Goal: Transaction & Acquisition: Purchase product/service

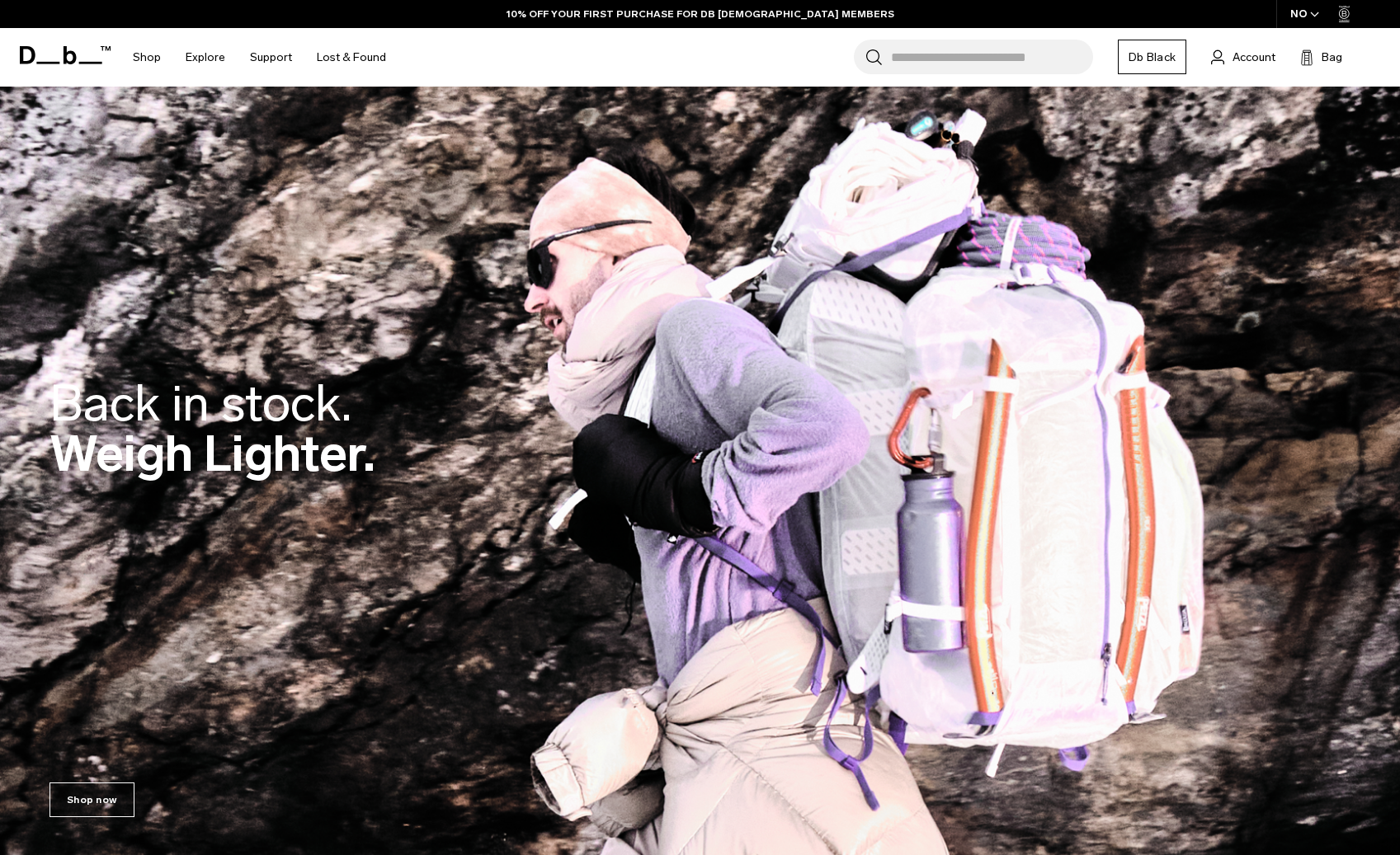
click at [927, 54] on input "Search for Bags, Luggage..." at bounding box center [992, 57] width 202 height 35
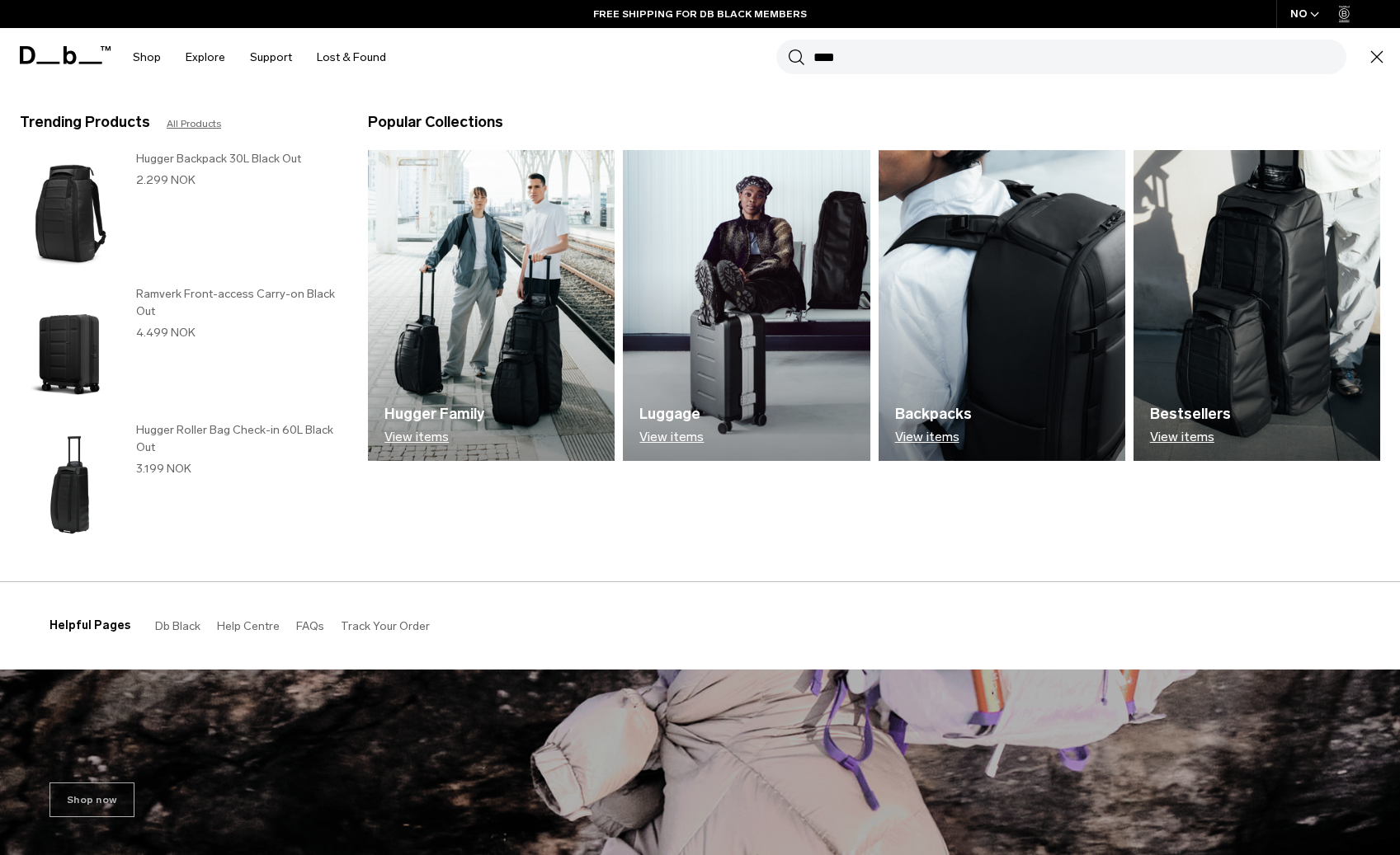
type input "****"
click at [788, 48] on button "Search" at bounding box center [796, 57] width 18 height 18
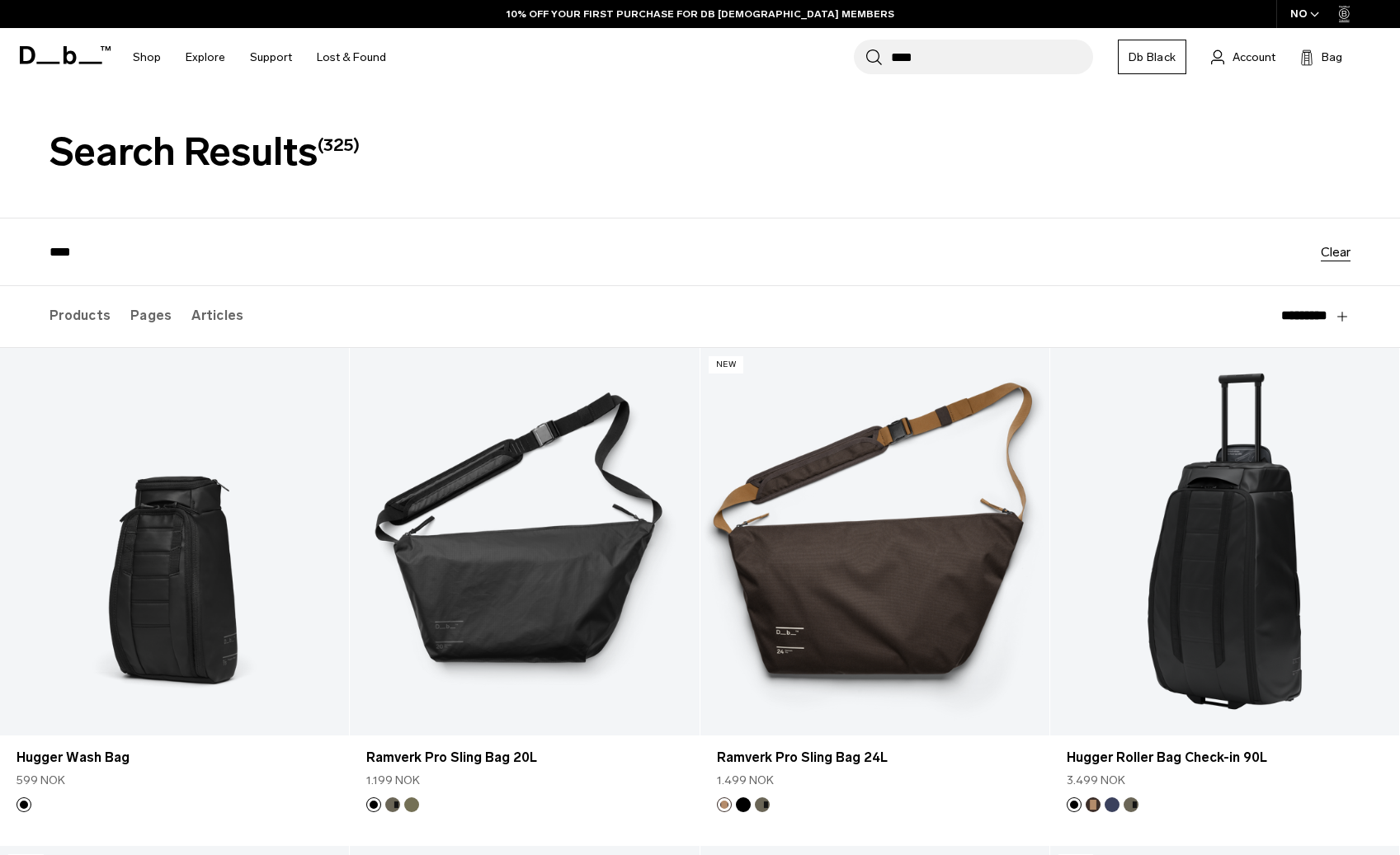
click at [893, 57] on input "****" at bounding box center [992, 57] width 202 height 35
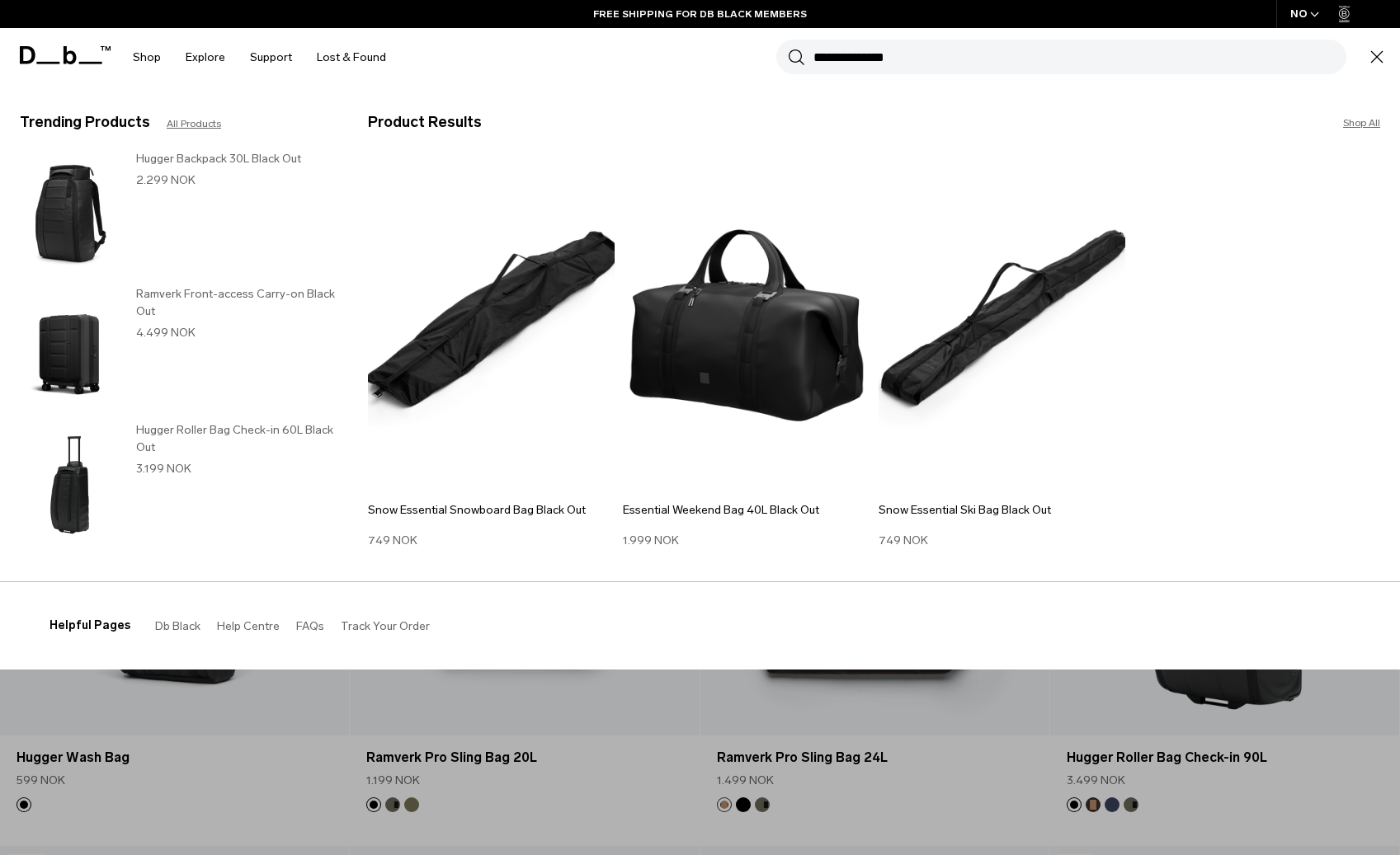
type input "**********"
click at [788, 48] on button "Search" at bounding box center [796, 57] width 18 height 18
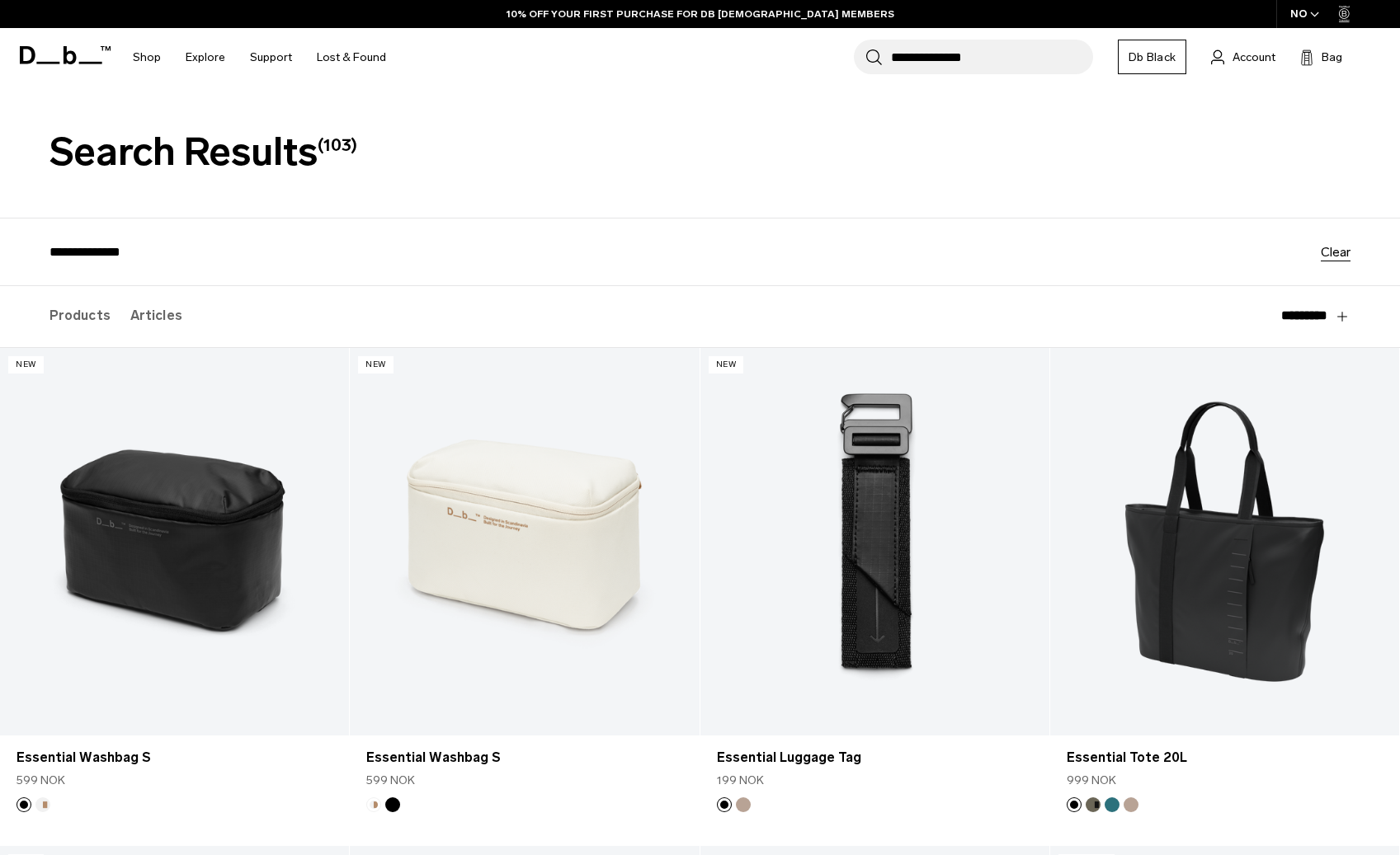
click at [985, 65] on input "**********" at bounding box center [992, 57] width 202 height 35
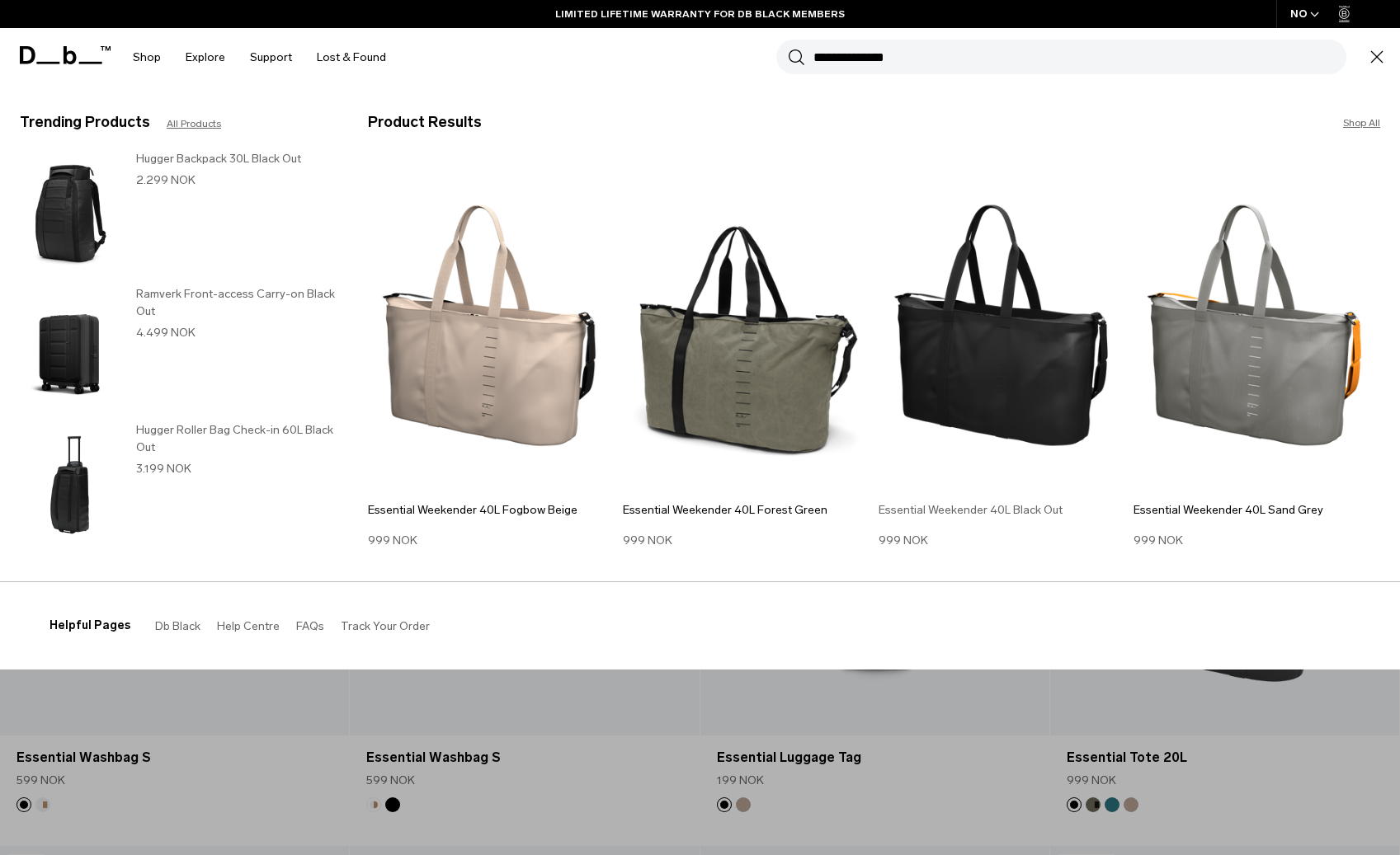
type input "**********"
click at [1004, 347] on img at bounding box center [1002, 325] width 247 height 332
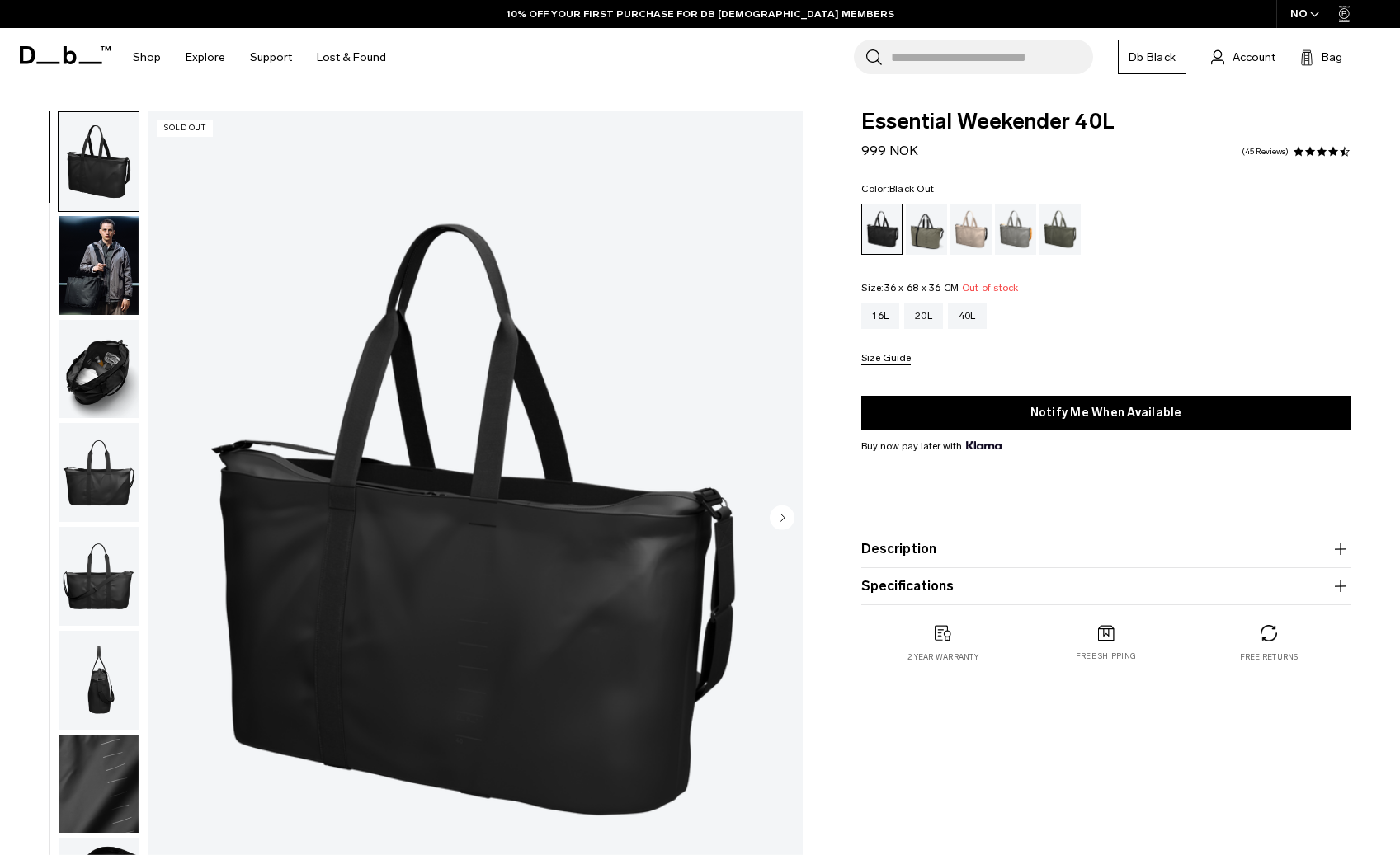
click at [116, 250] on img "button" at bounding box center [98, 265] width 80 height 99
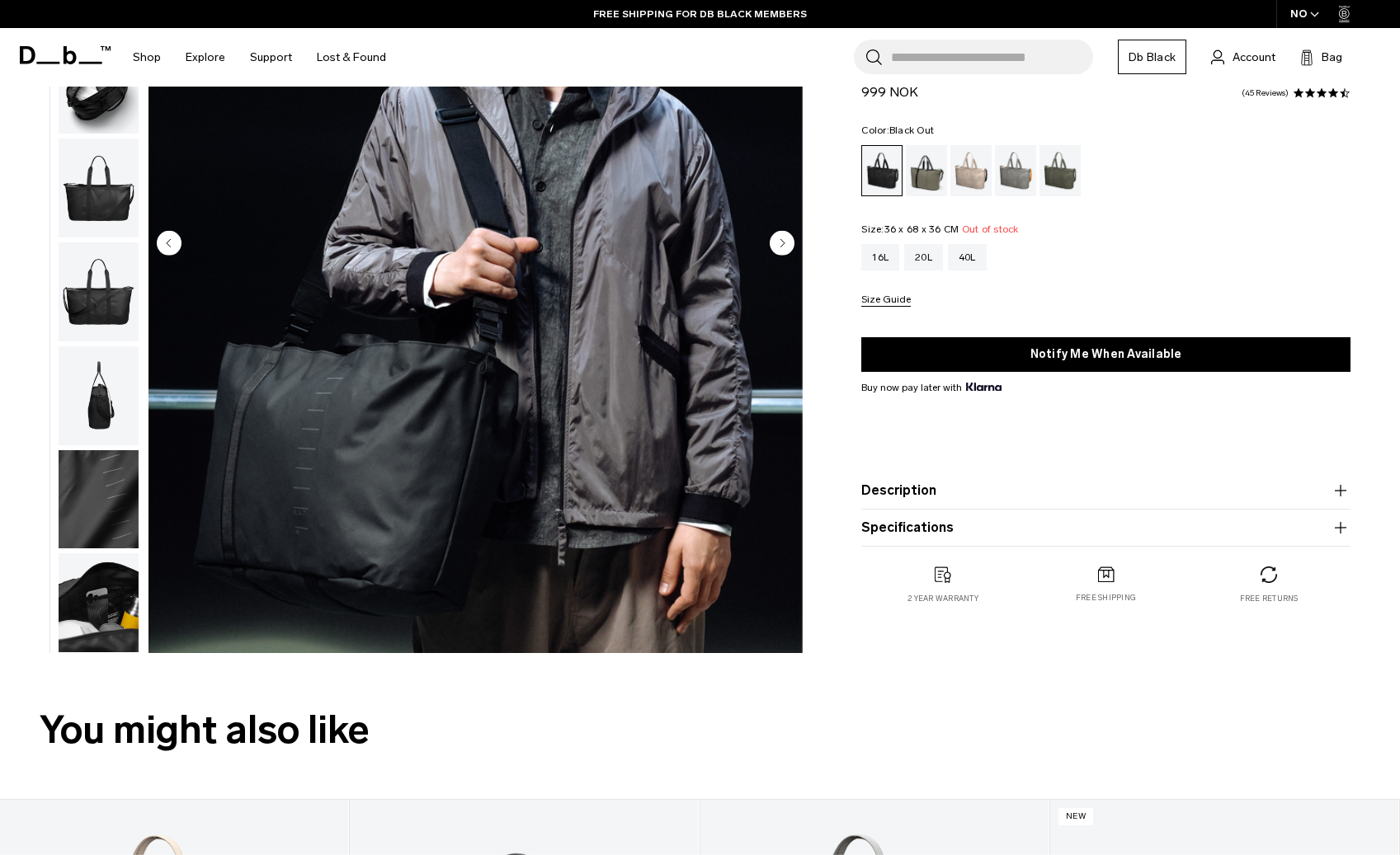
scroll to position [299, 0]
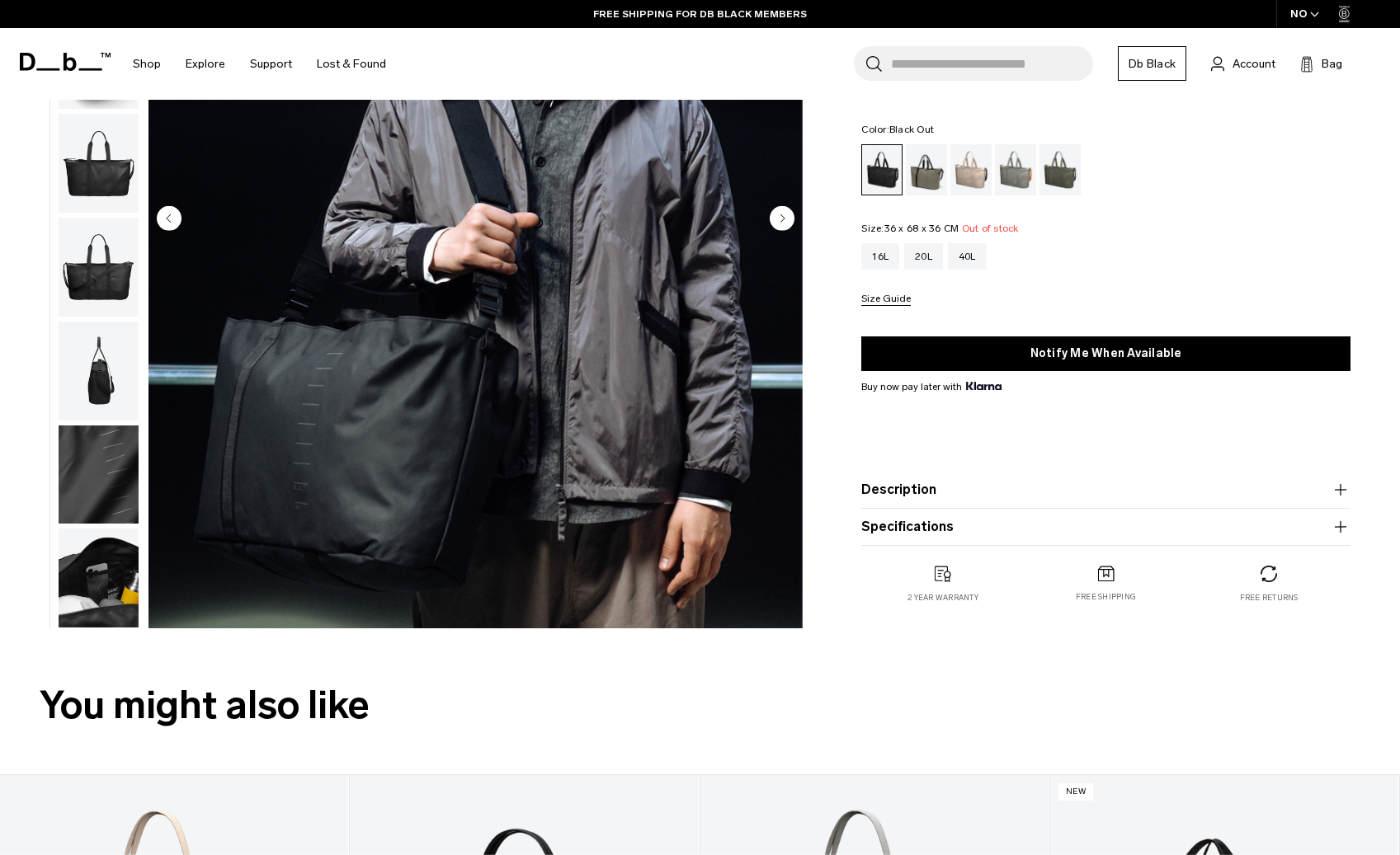
click at [102, 260] on img "button" at bounding box center [98, 267] width 80 height 99
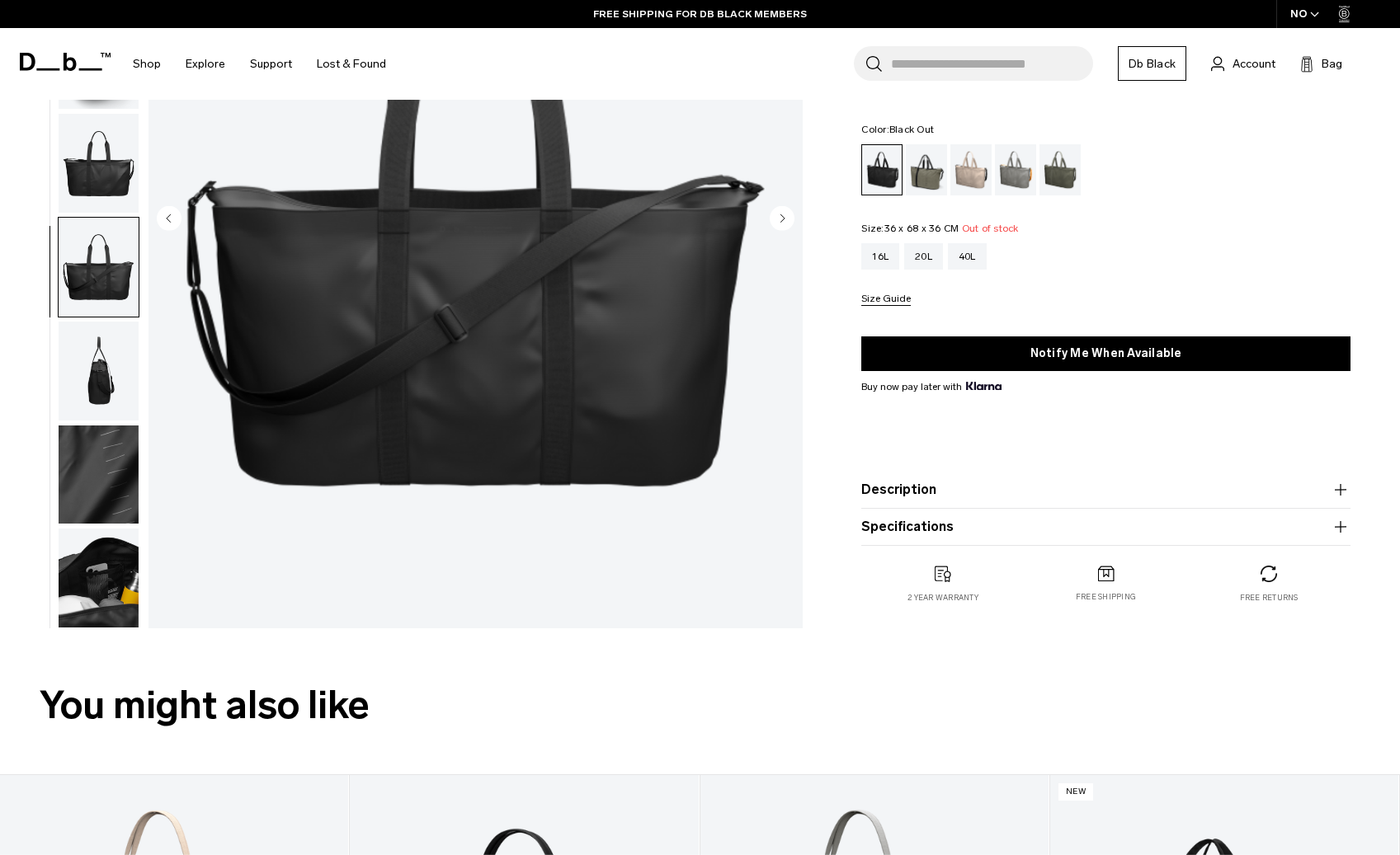
click at [93, 395] on img "button" at bounding box center [98, 371] width 80 height 99
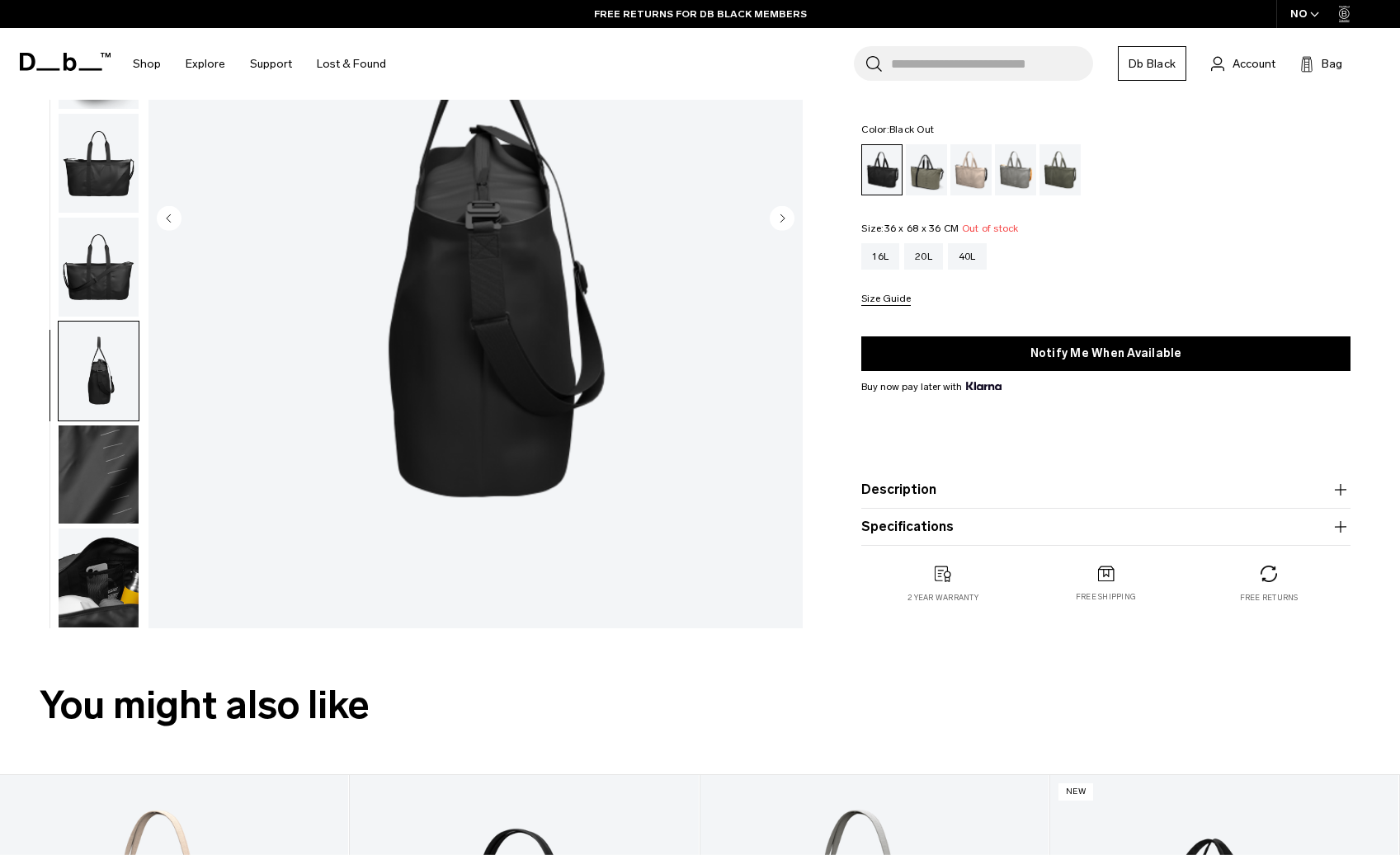
click at [122, 463] on img "button" at bounding box center [98, 475] width 80 height 99
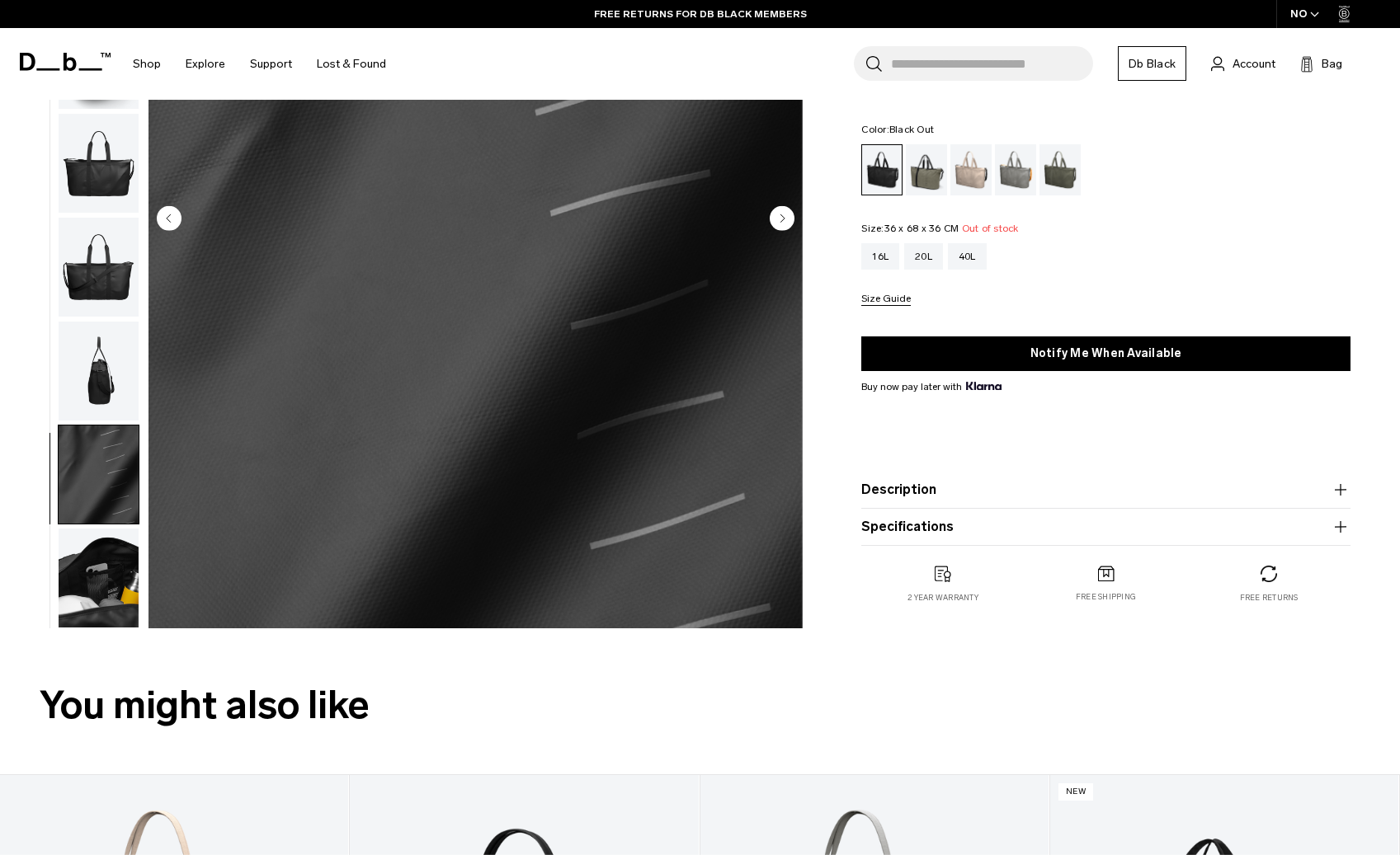
click at [117, 543] on img "button" at bounding box center [98, 578] width 80 height 99
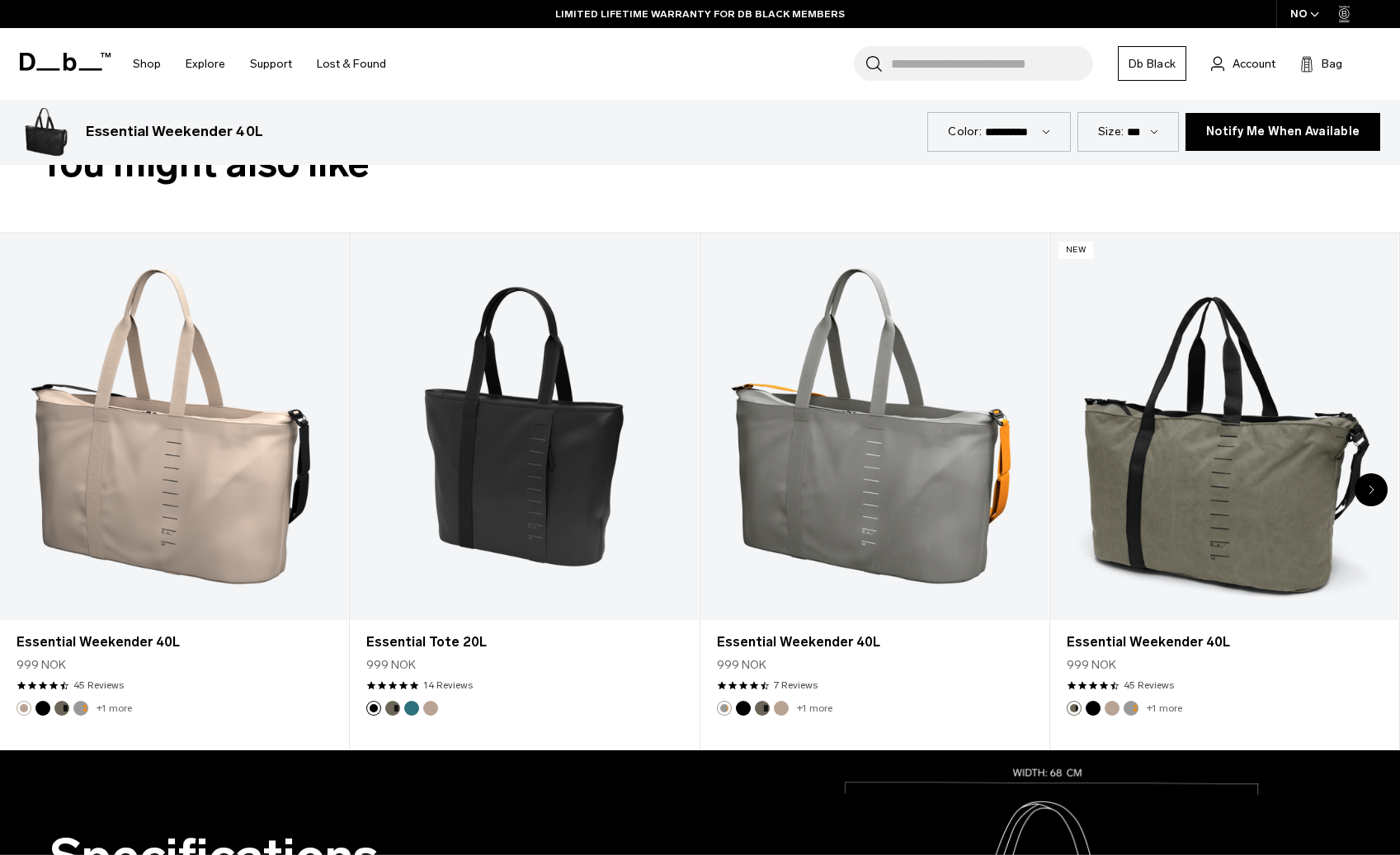
scroll to position [843, 0]
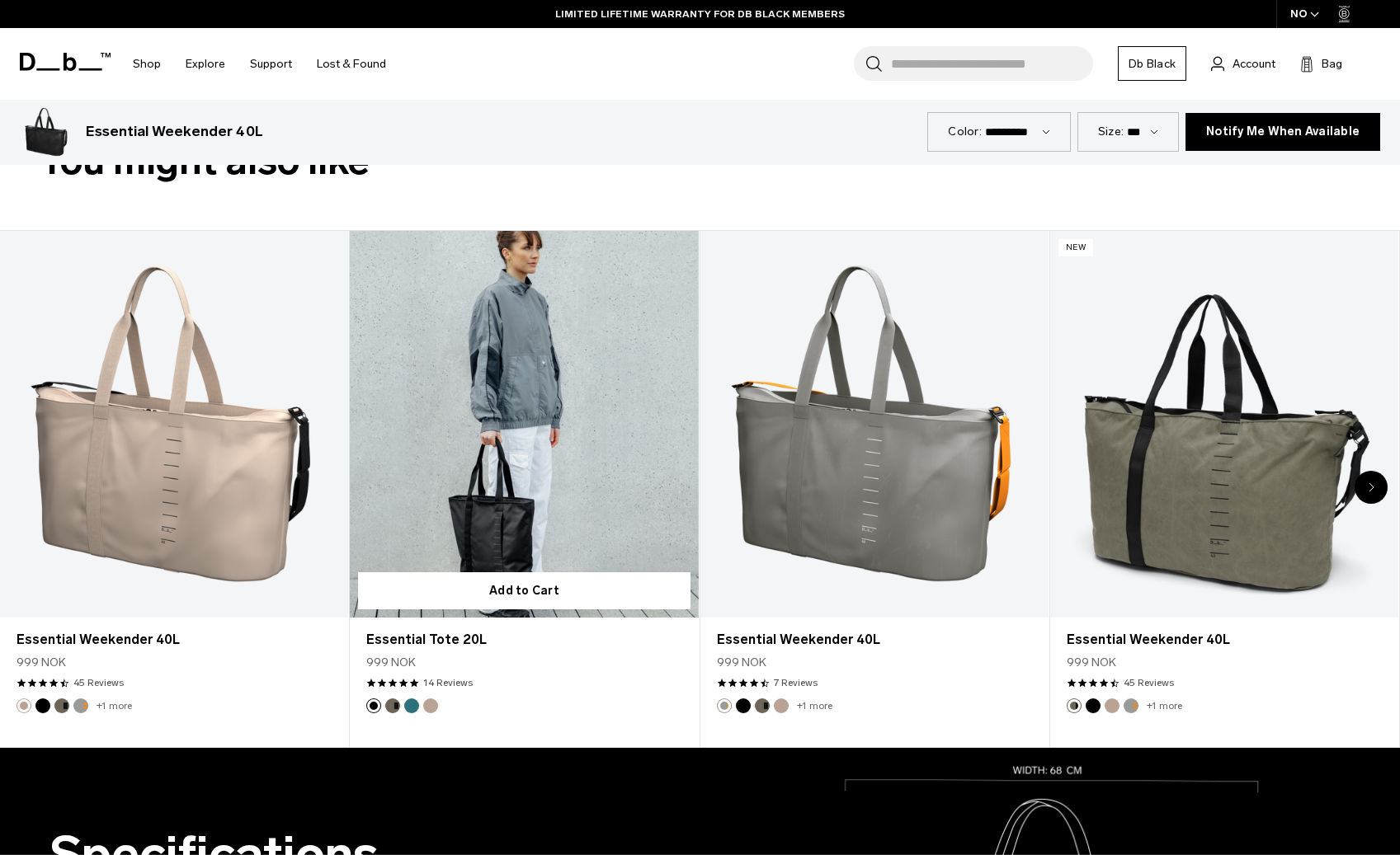
click at [481, 526] on link "Essential Tote 20L" at bounding box center [523, 425] width 348 height 387
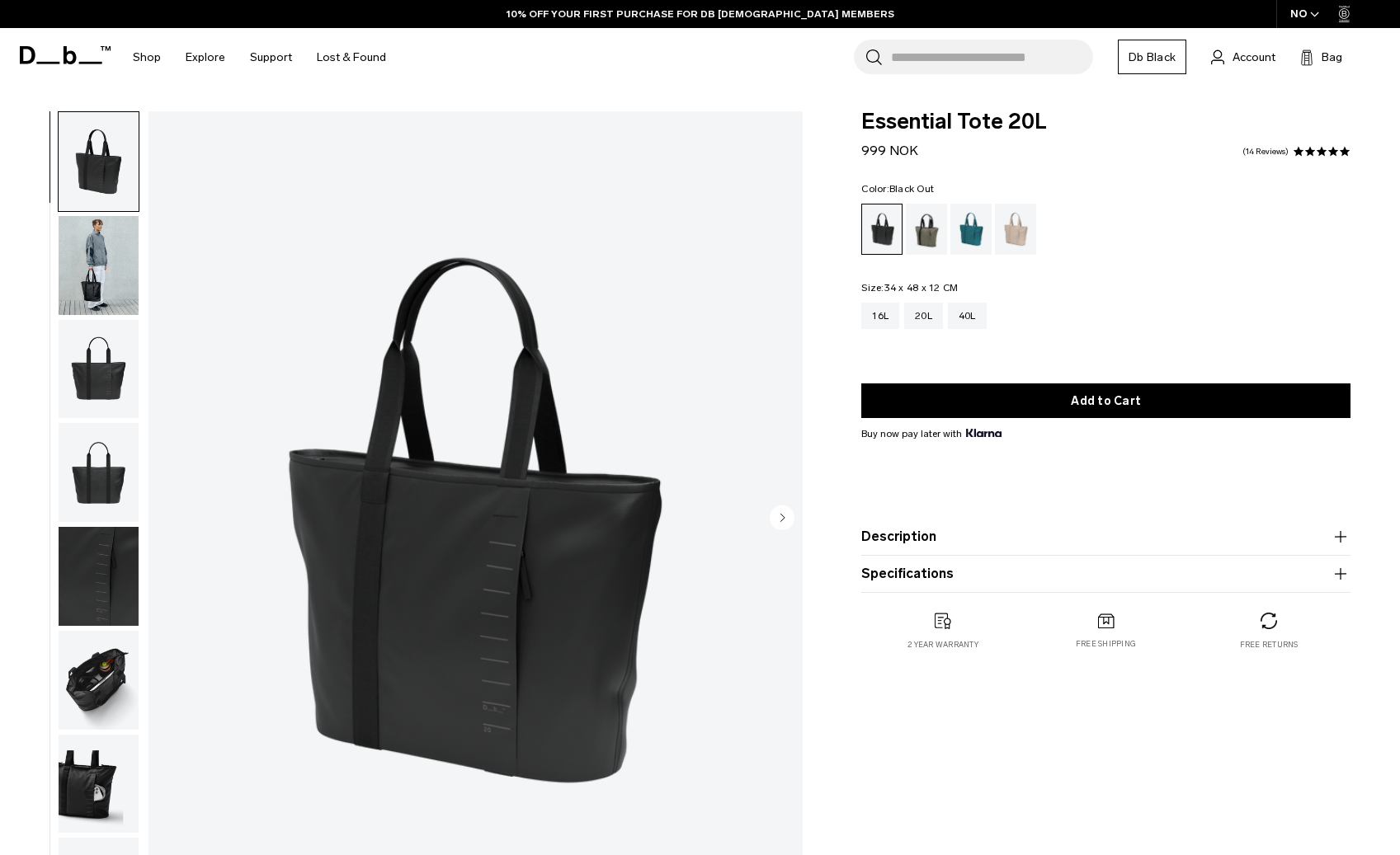
click at [107, 207] on img "button" at bounding box center [98, 161] width 80 height 99
click at [106, 248] on img "button" at bounding box center [98, 265] width 80 height 99
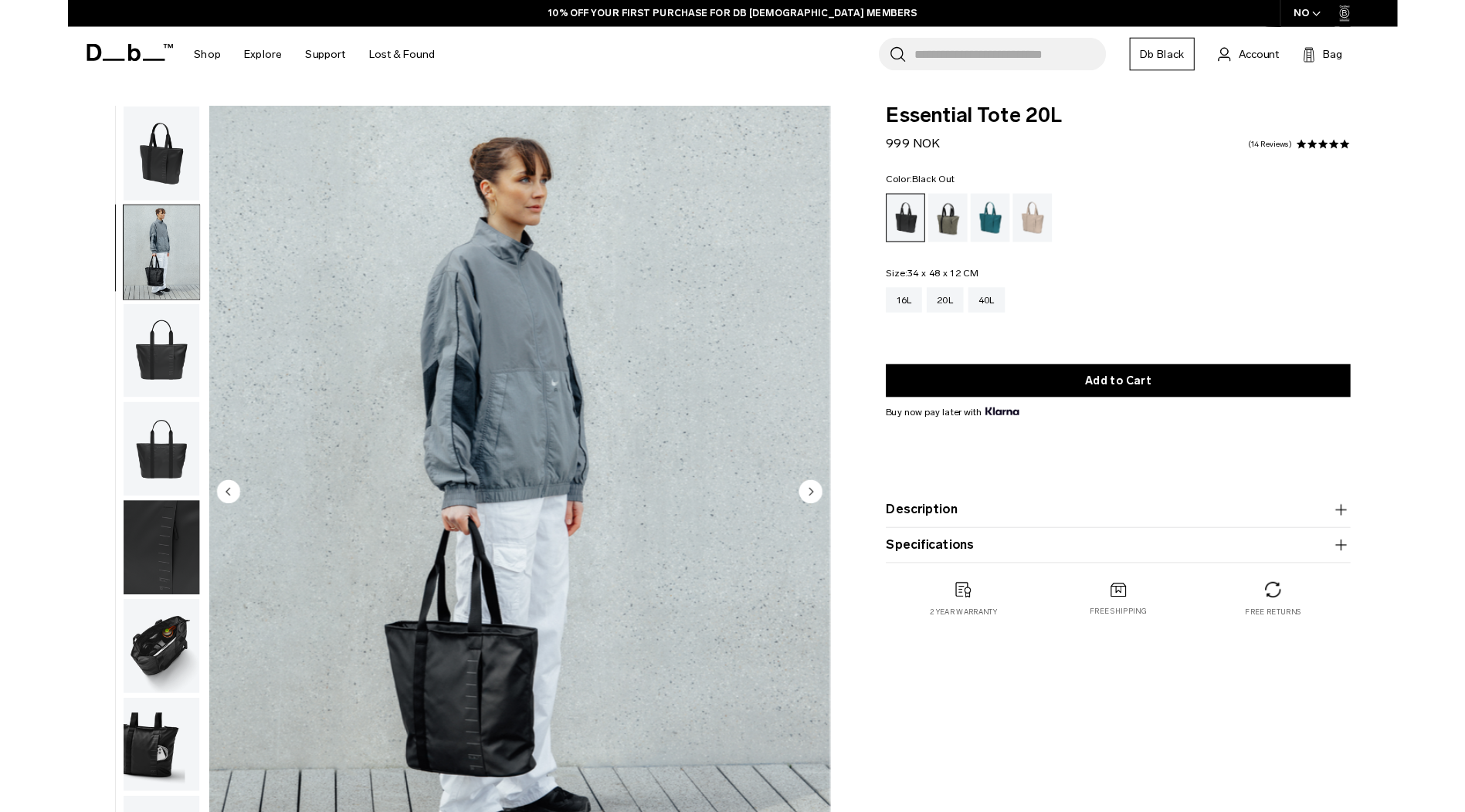
scroll to position [9, 0]
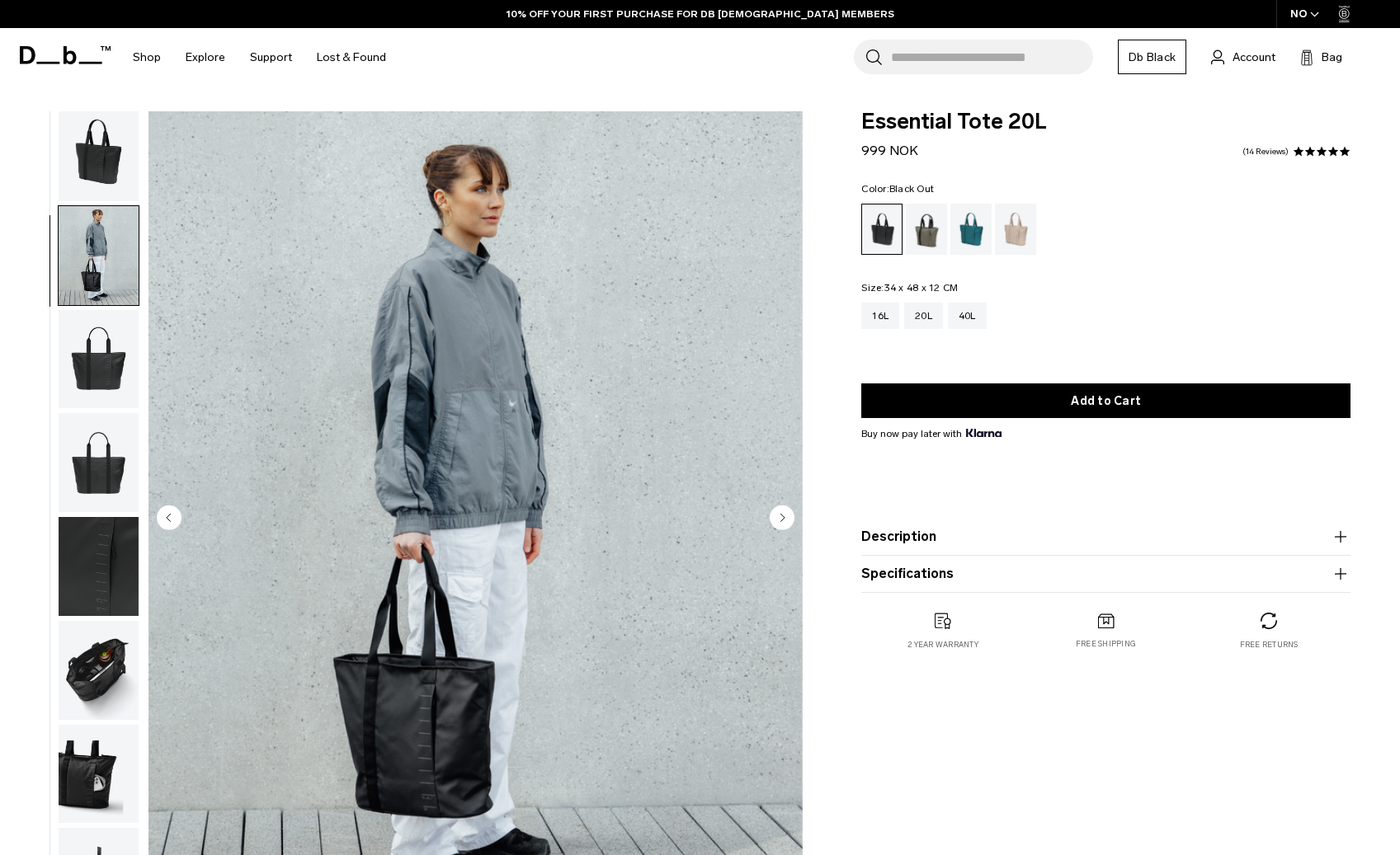
click at [94, 382] on img "button" at bounding box center [98, 360] width 80 height 99
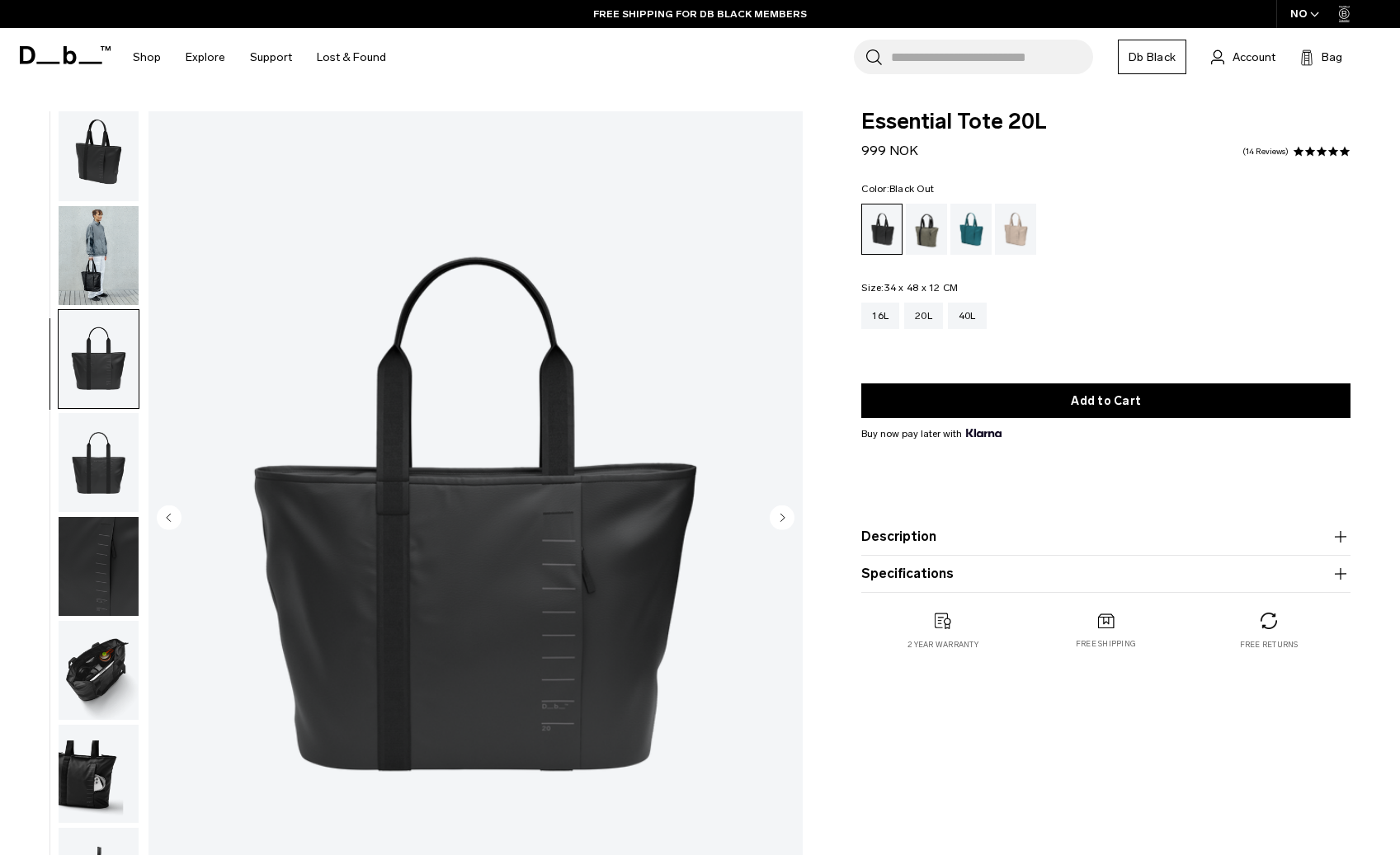
click at [84, 778] on img "button" at bounding box center [98, 774] width 80 height 99
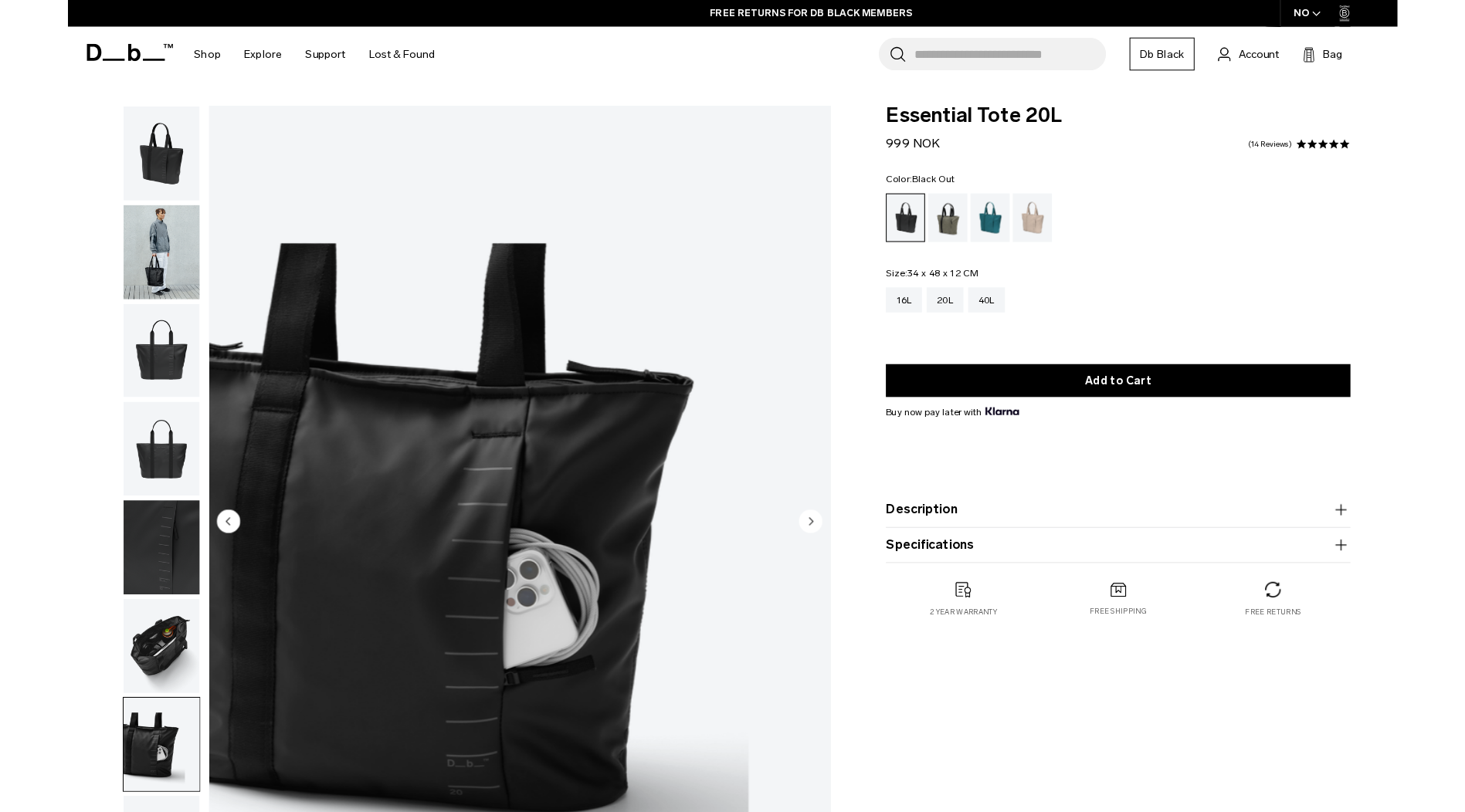
scroll to position [0, 0]
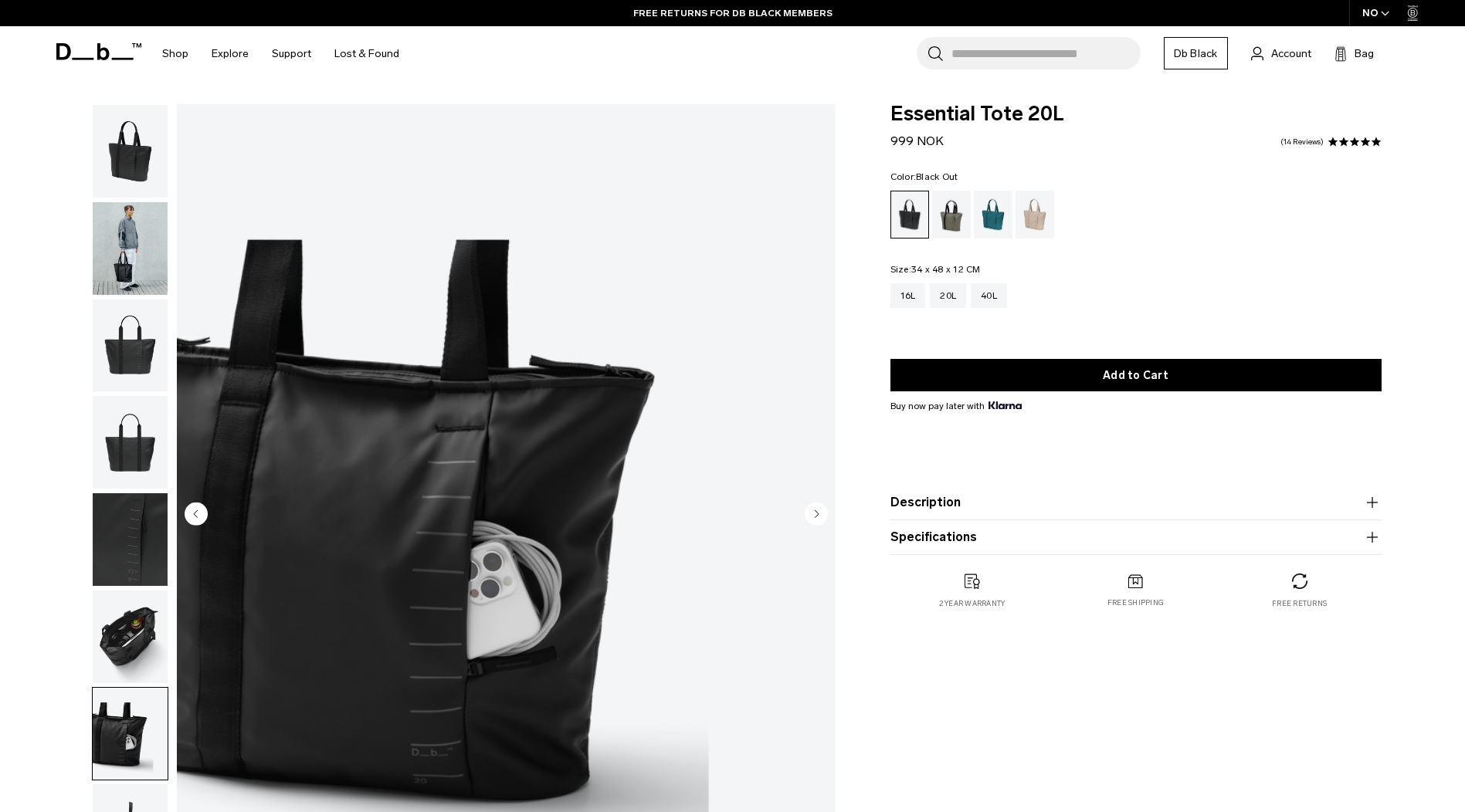
click at [130, 163] on img "button" at bounding box center [130, 151] width 75 height 93
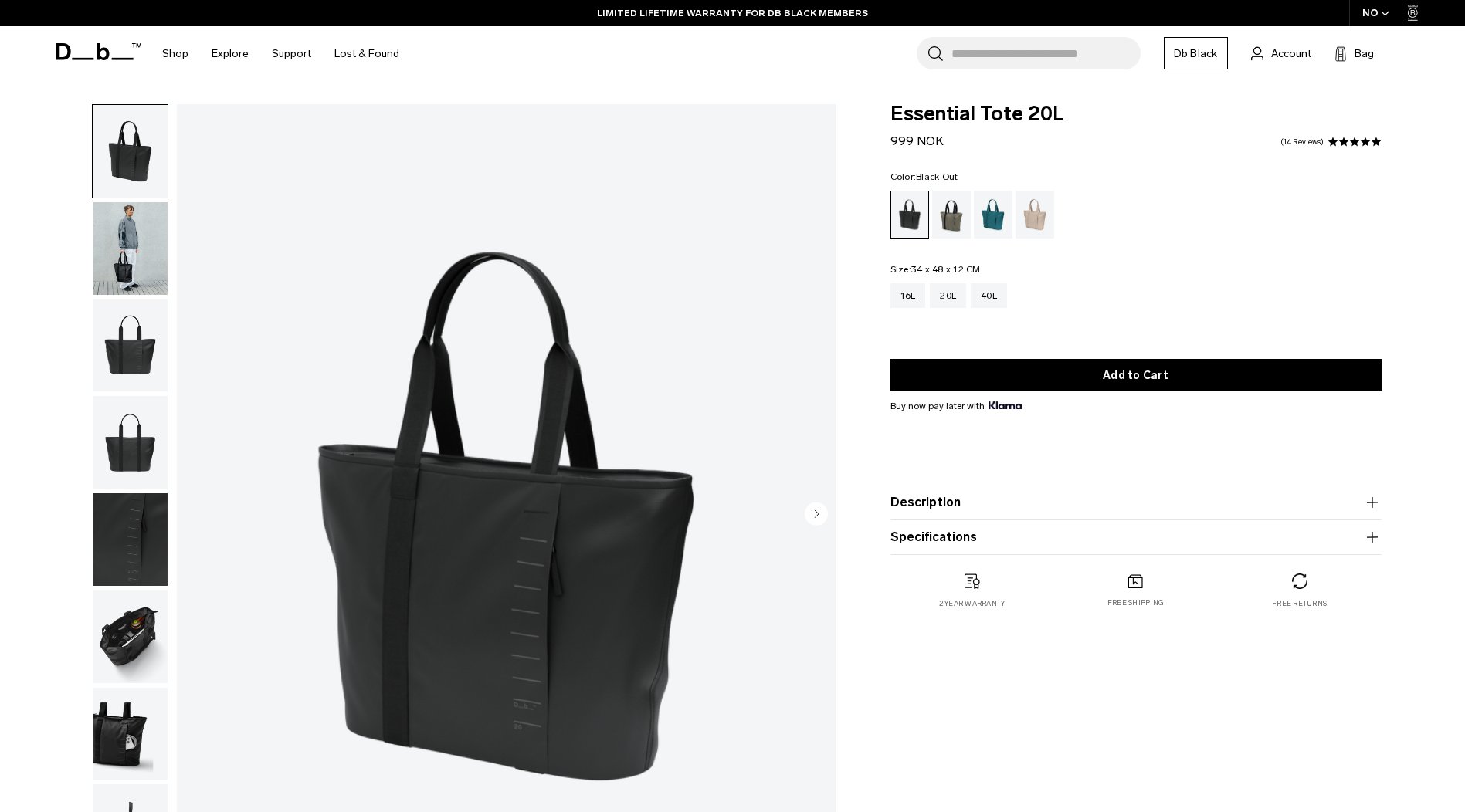
click at [992, 51] on input "Search for Bags, Luggage..." at bounding box center [1046, 53] width 189 height 33
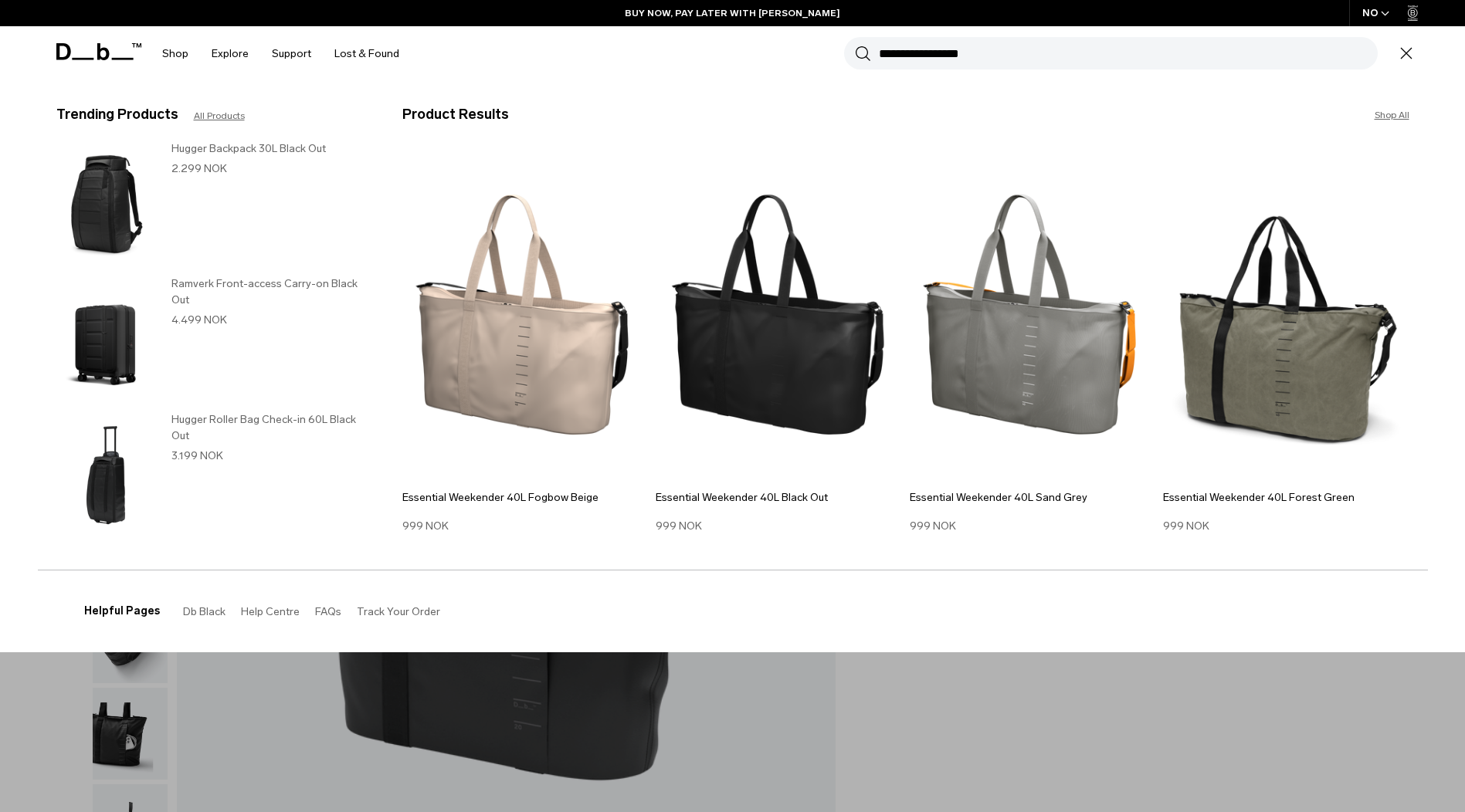
type input "**********"
click at [855, 45] on button "Search" at bounding box center [863, 53] width 16 height 17
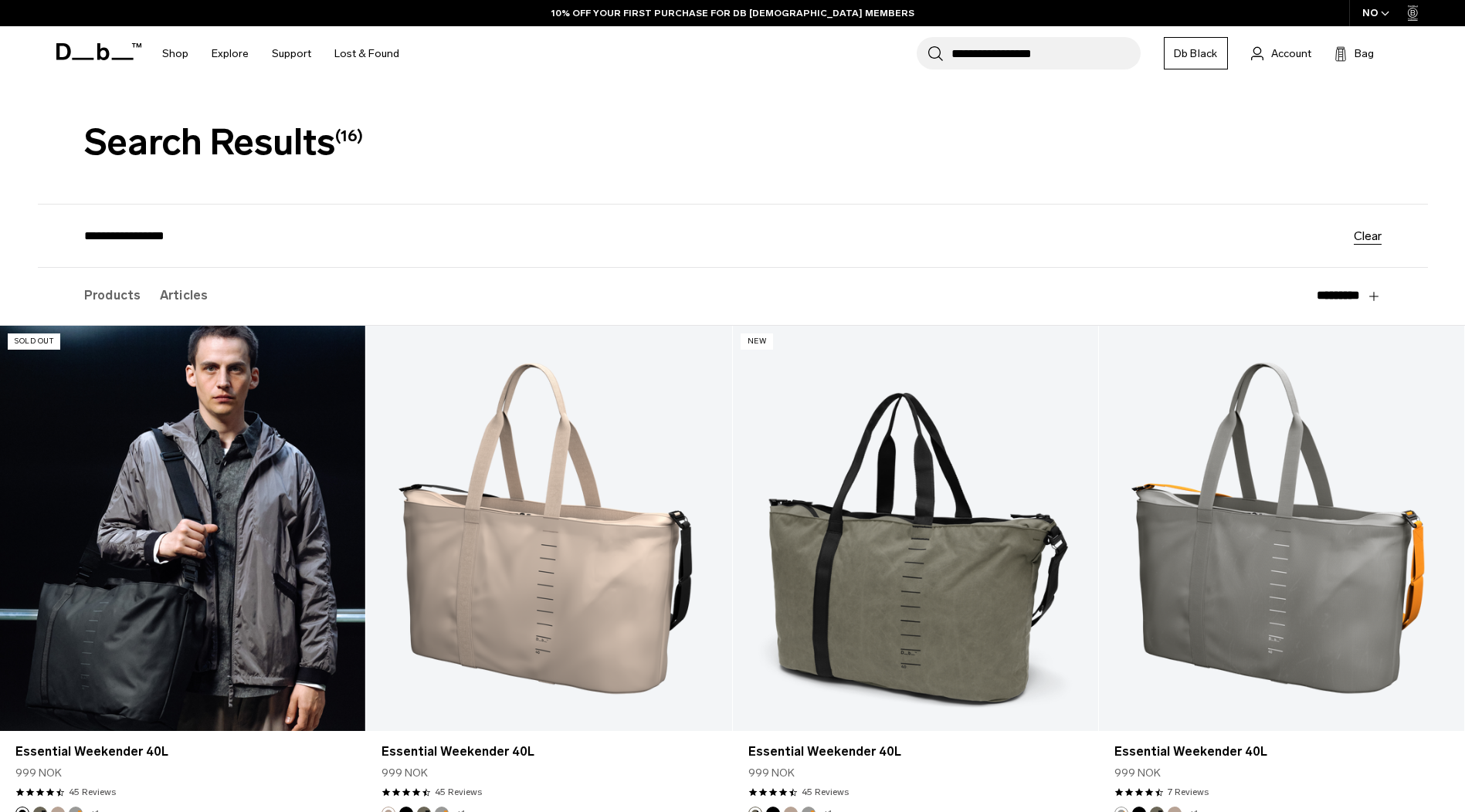
click at [248, 543] on link "Essential Weekender 40L" at bounding box center [183, 529] width 365 height 406
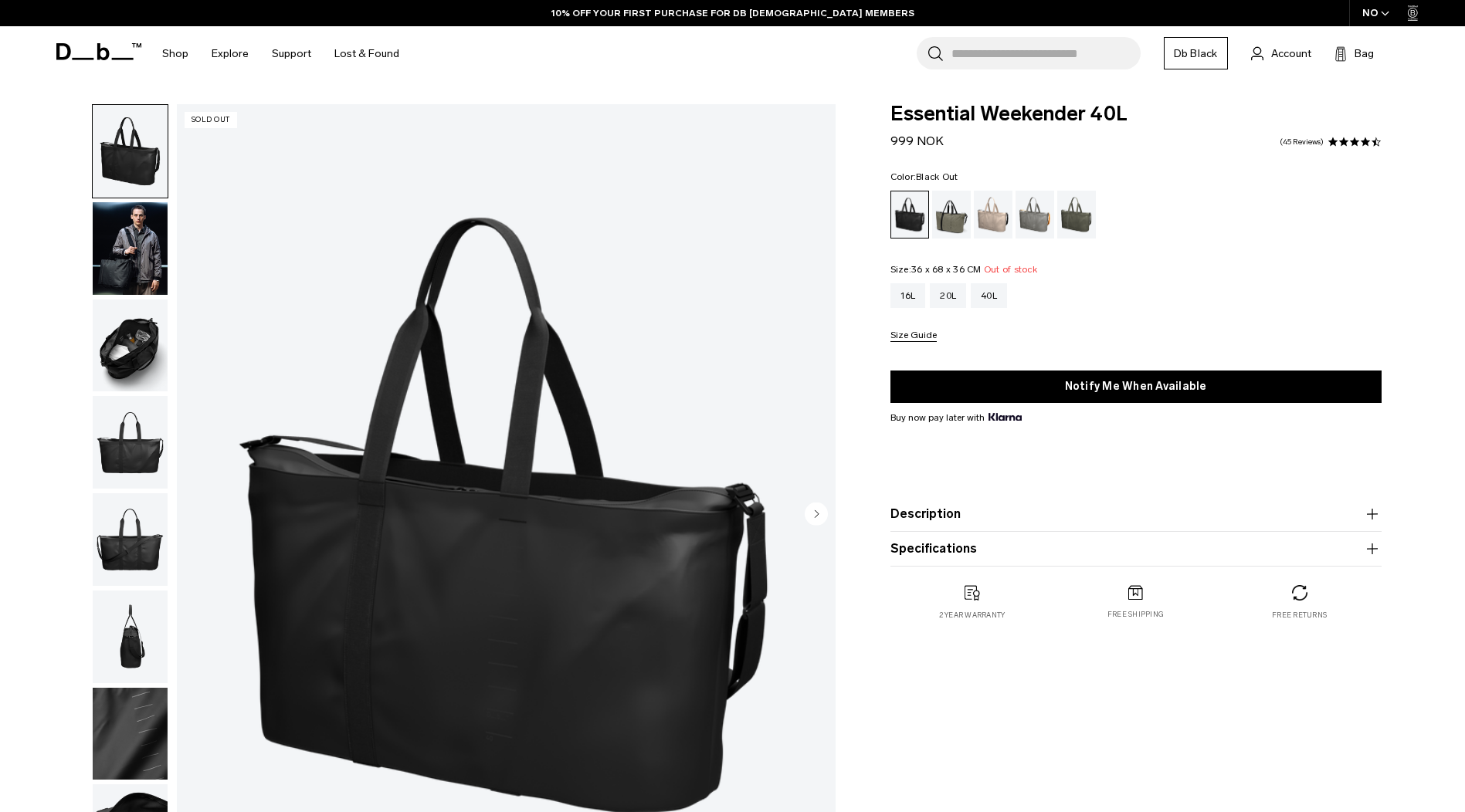
click at [135, 370] on img "button" at bounding box center [130, 346] width 75 height 93
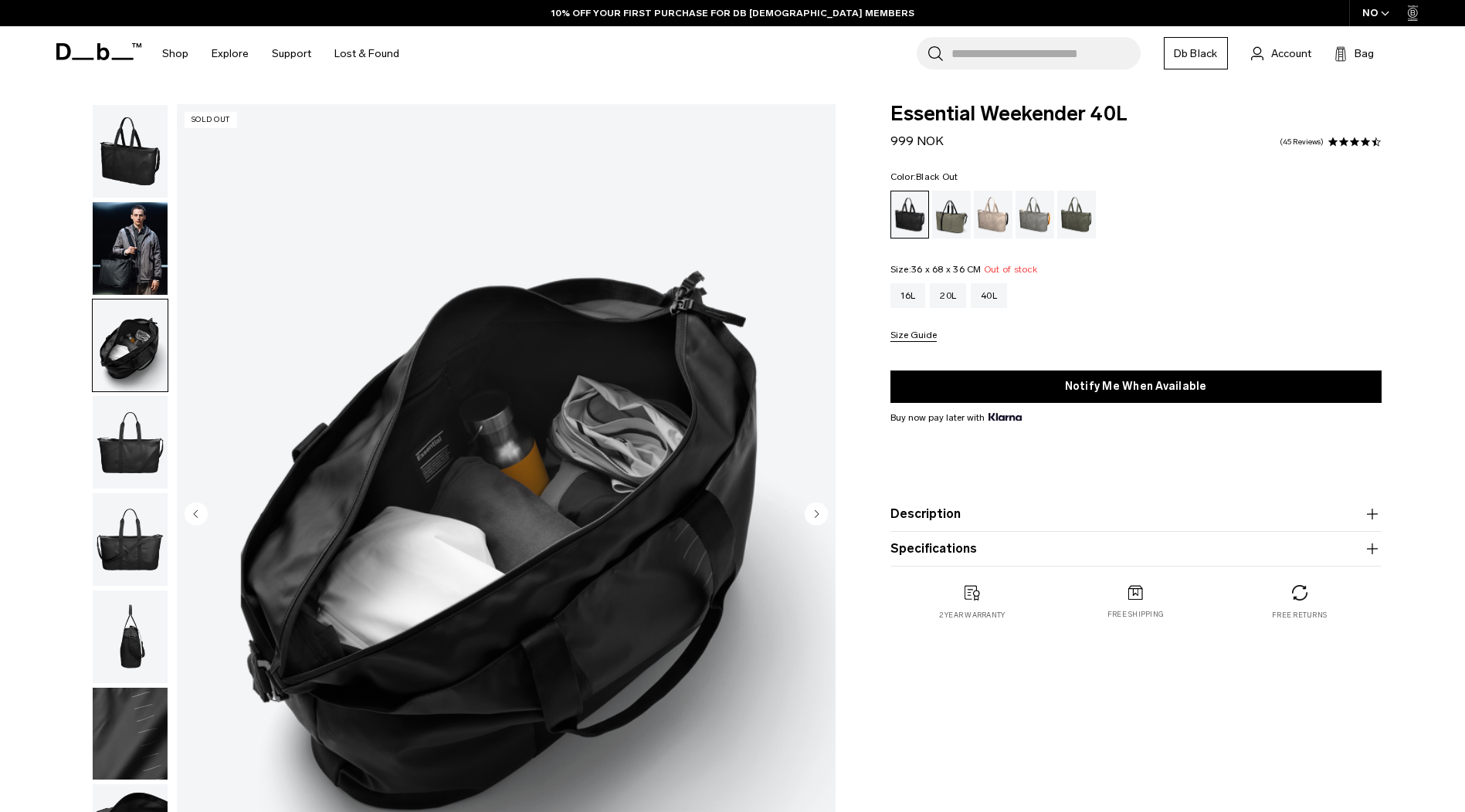
click at [144, 447] on img "button" at bounding box center [130, 442] width 75 height 93
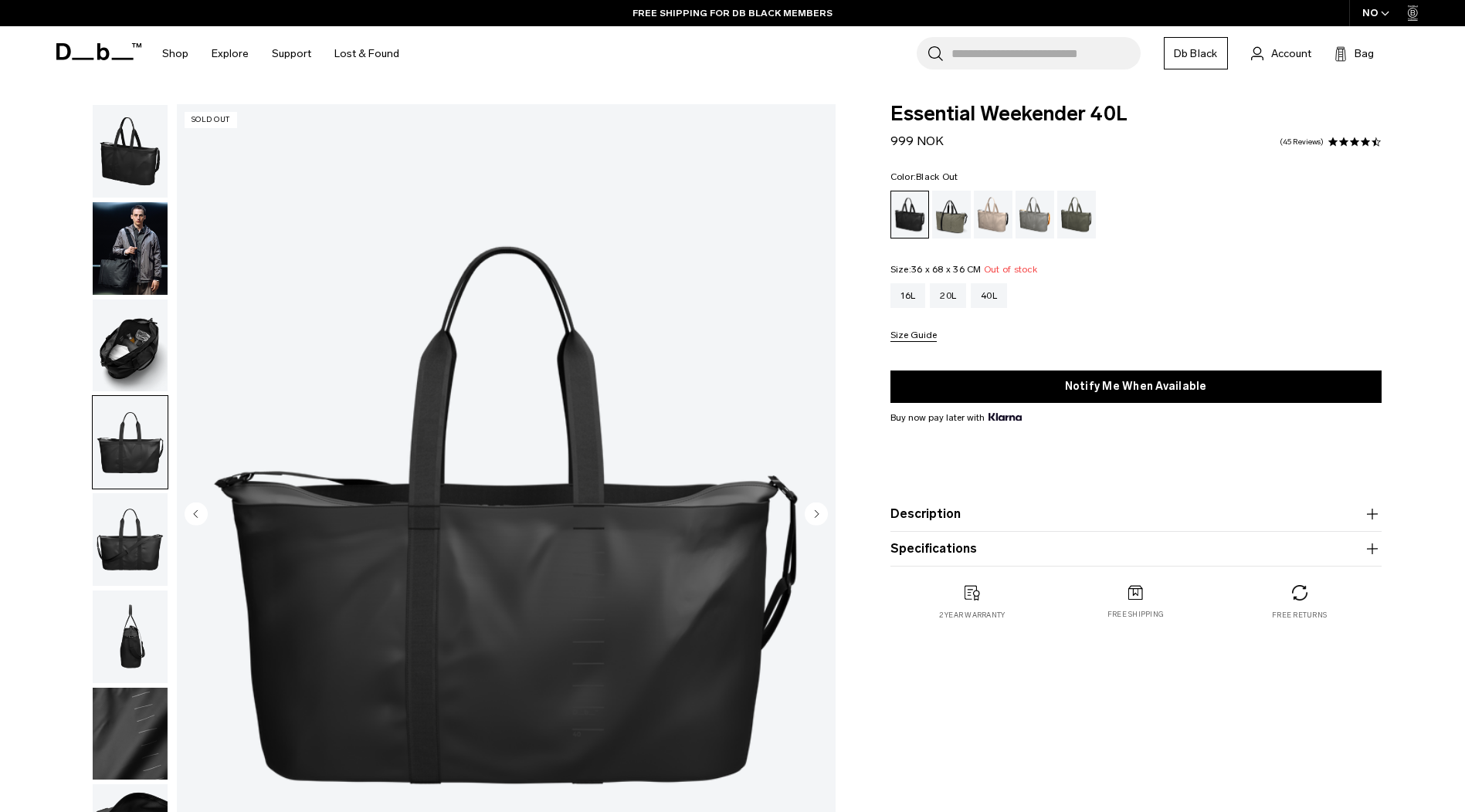
click at [151, 539] on img "button" at bounding box center [130, 540] width 75 height 93
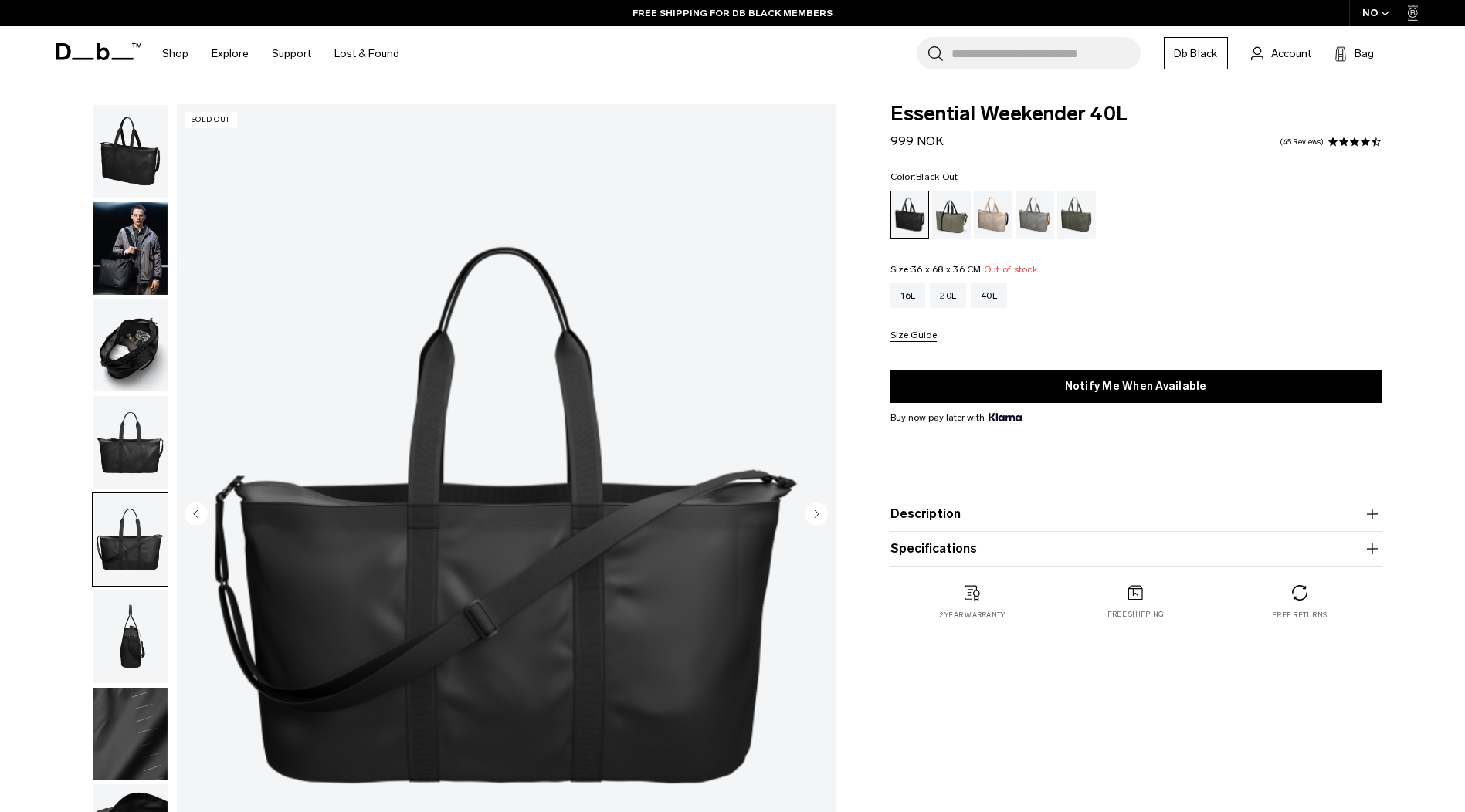
click at [108, 612] on img "button" at bounding box center [130, 636] width 75 height 93
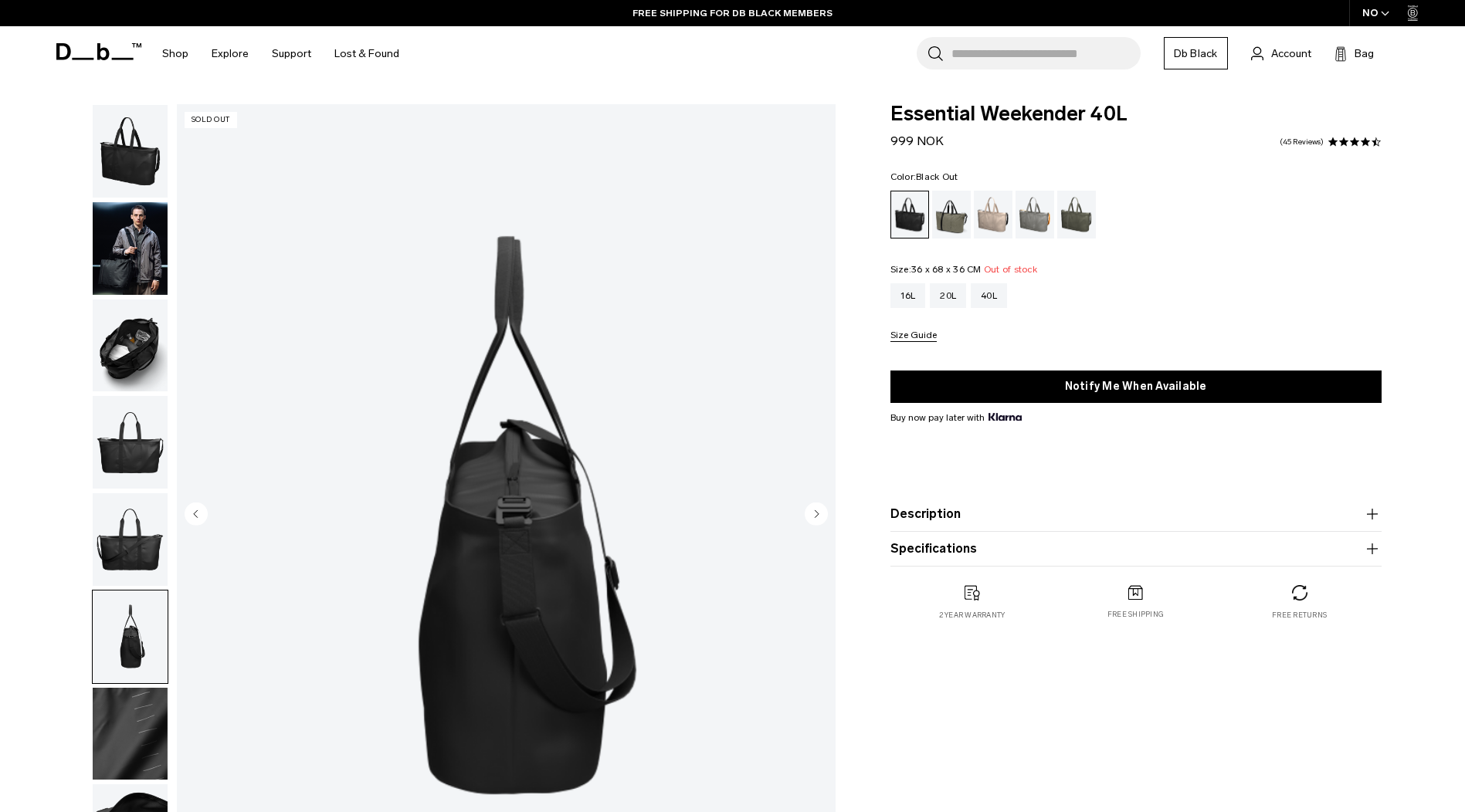
click at [147, 728] on img "button" at bounding box center [130, 734] width 75 height 93
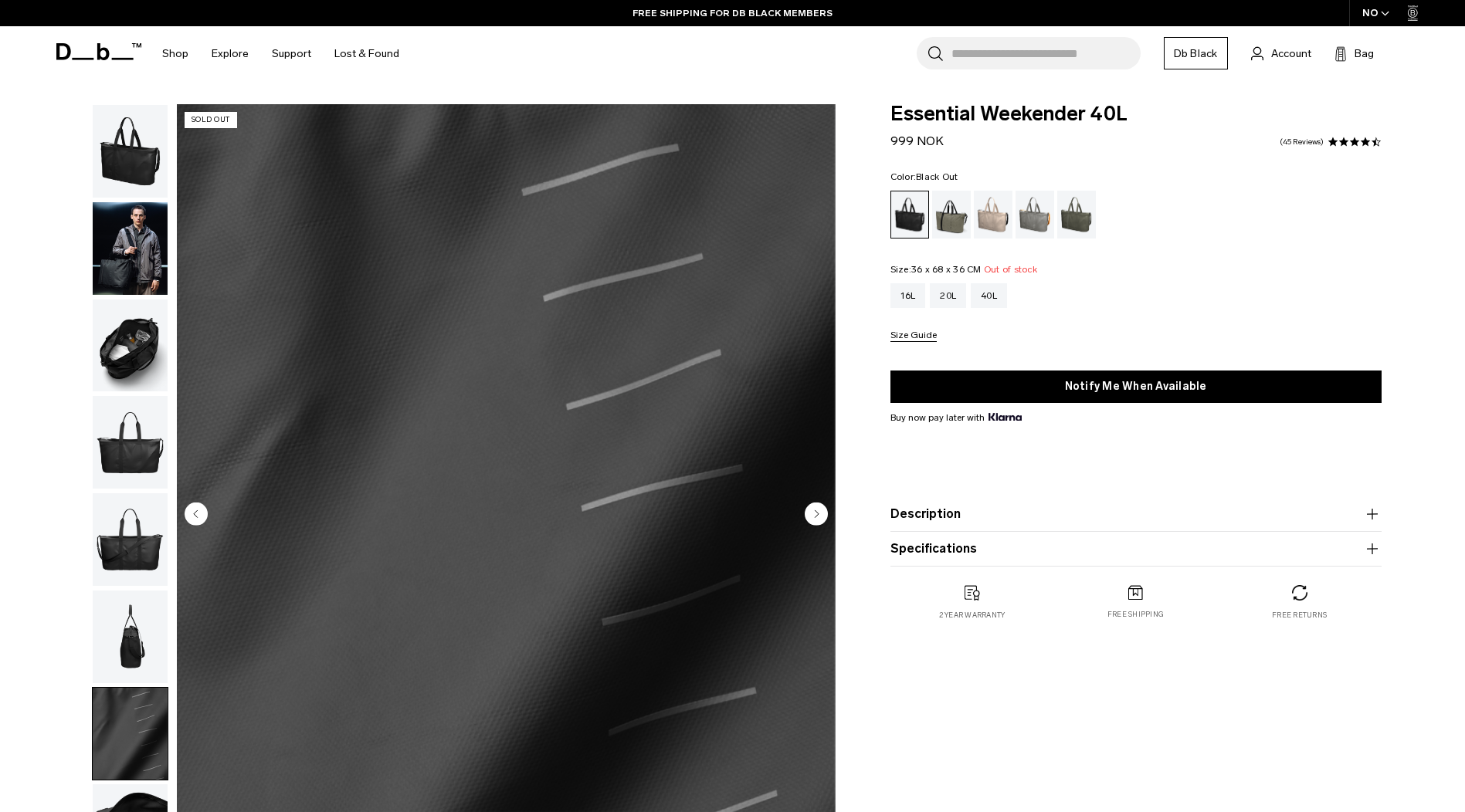
click at [143, 628] on img "button" at bounding box center [130, 636] width 75 height 93
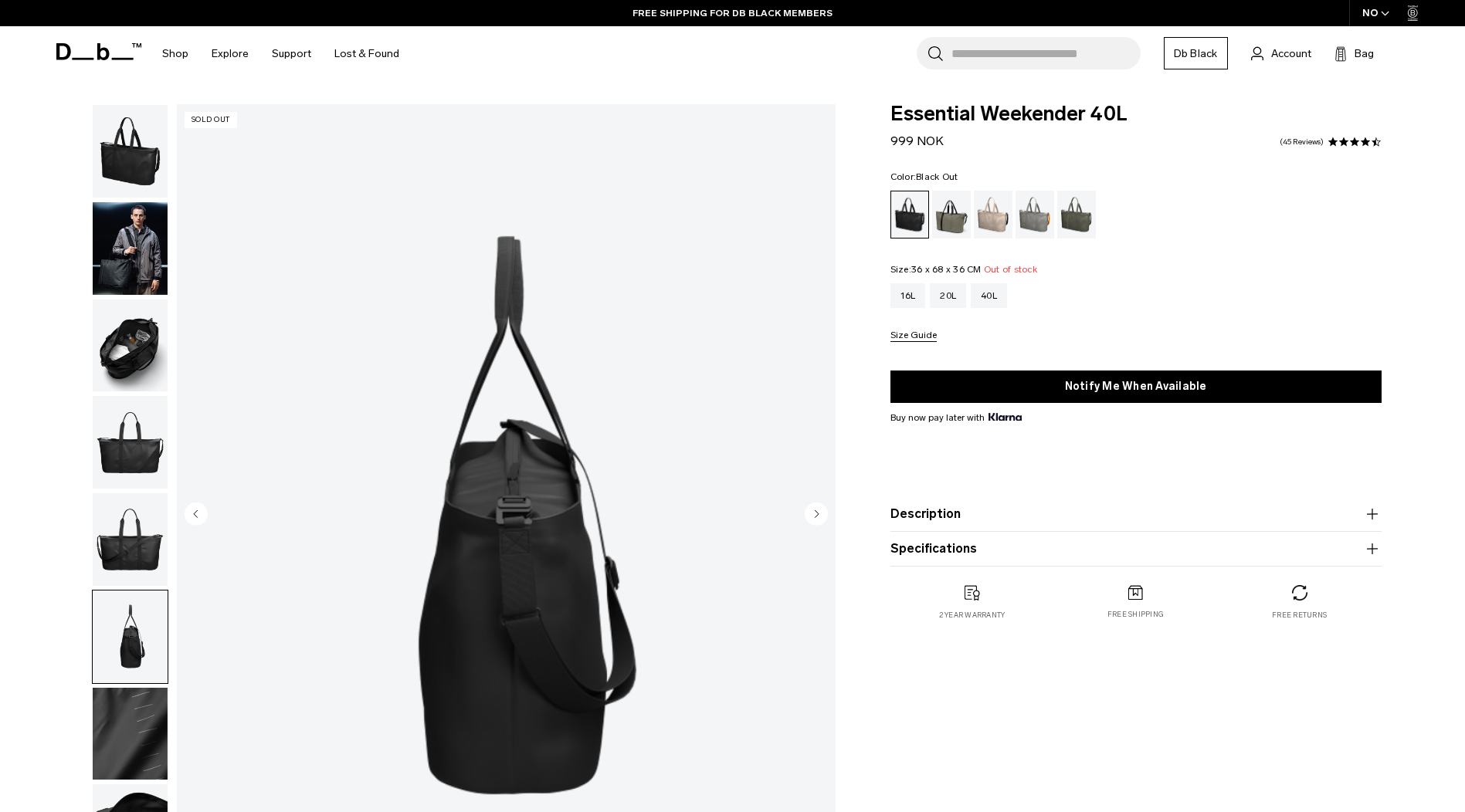
click at [137, 442] on img "button" at bounding box center [130, 442] width 75 height 93
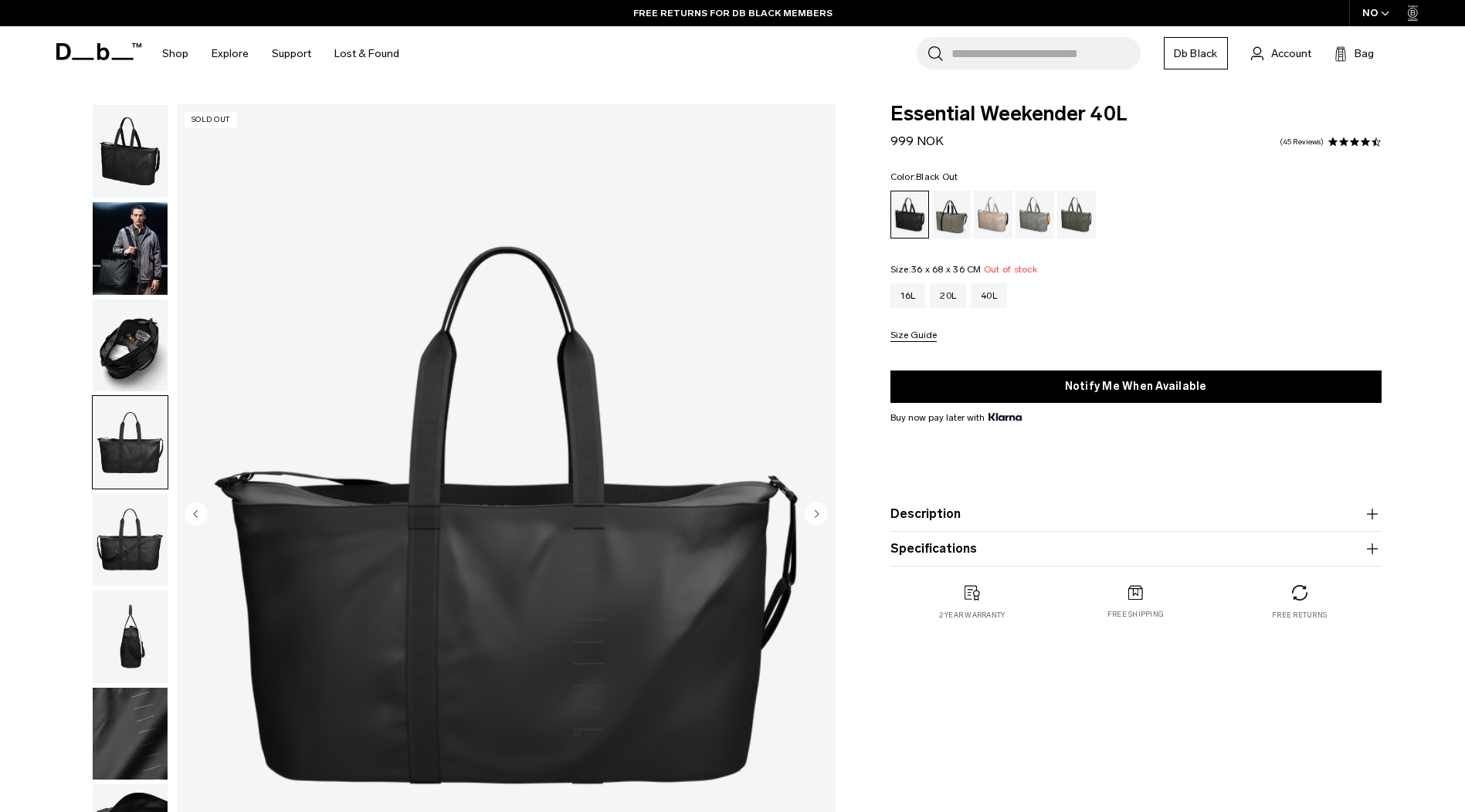
click at [141, 371] on img "button" at bounding box center [130, 346] width 75 height 93
